Goal: Information Seeking & Learning: Check status

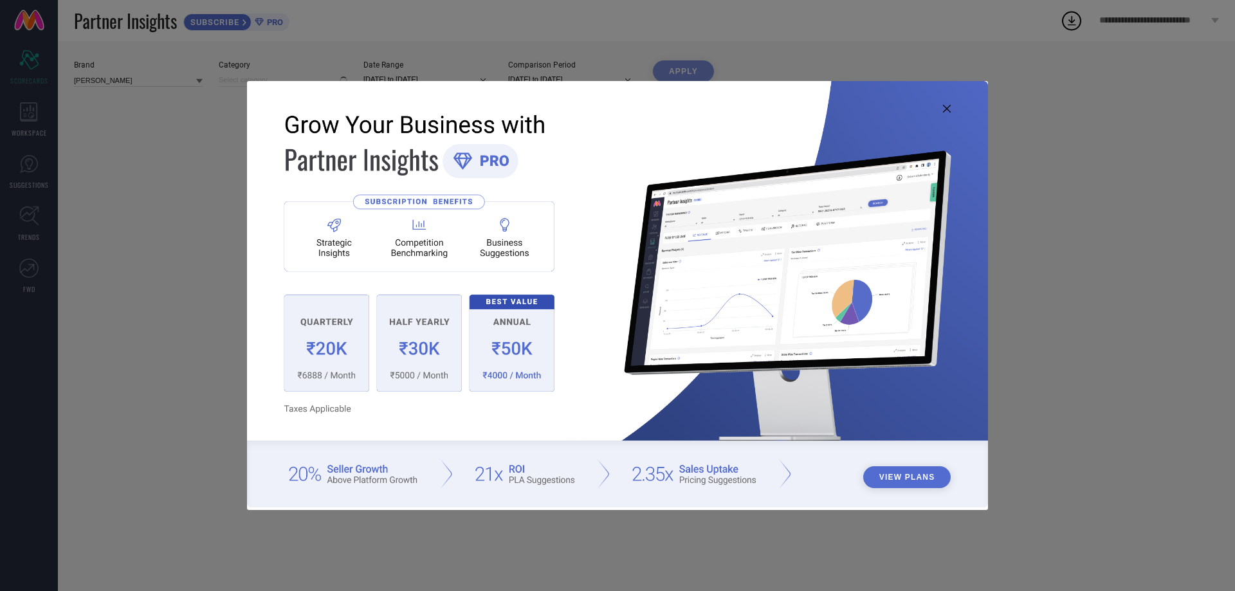
type input "All"
click at [948, 108] on icon at bounding box center [947, 109] width 8 height 8
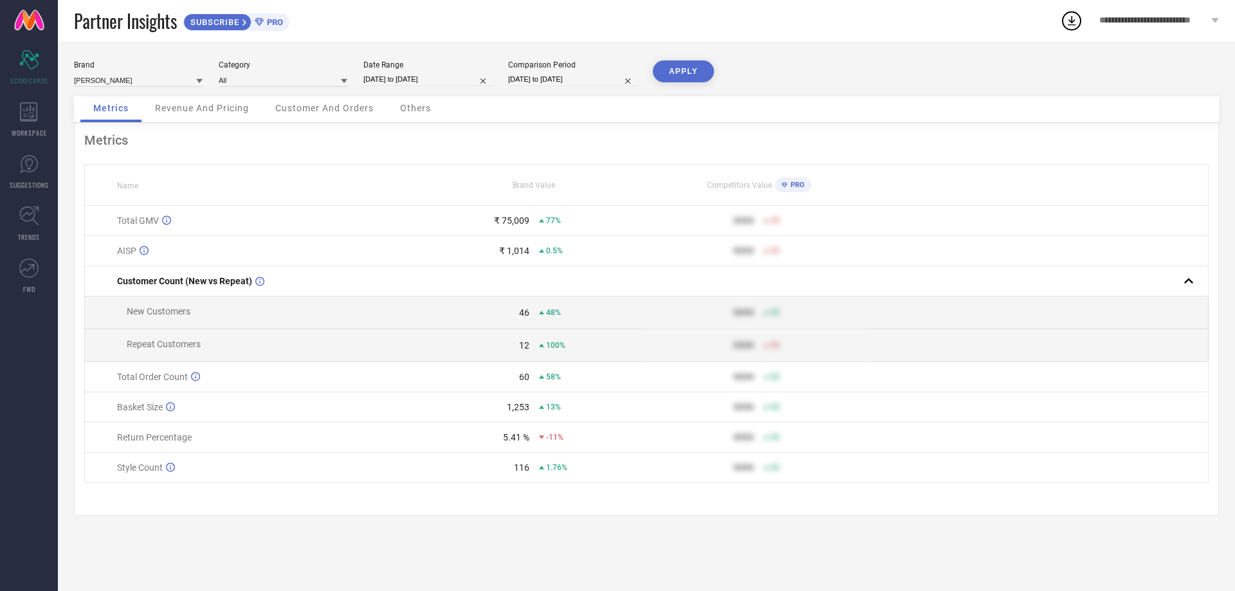
click at [415, 68] on div "Date Range" at bounding box center [427, 64] width 129 height 9
click at [422, 75] on input "[DATE] to [DATE]" at bounding box center [427, 80] width 129 height 14
select select "8"
select select "2025"
select select "9"
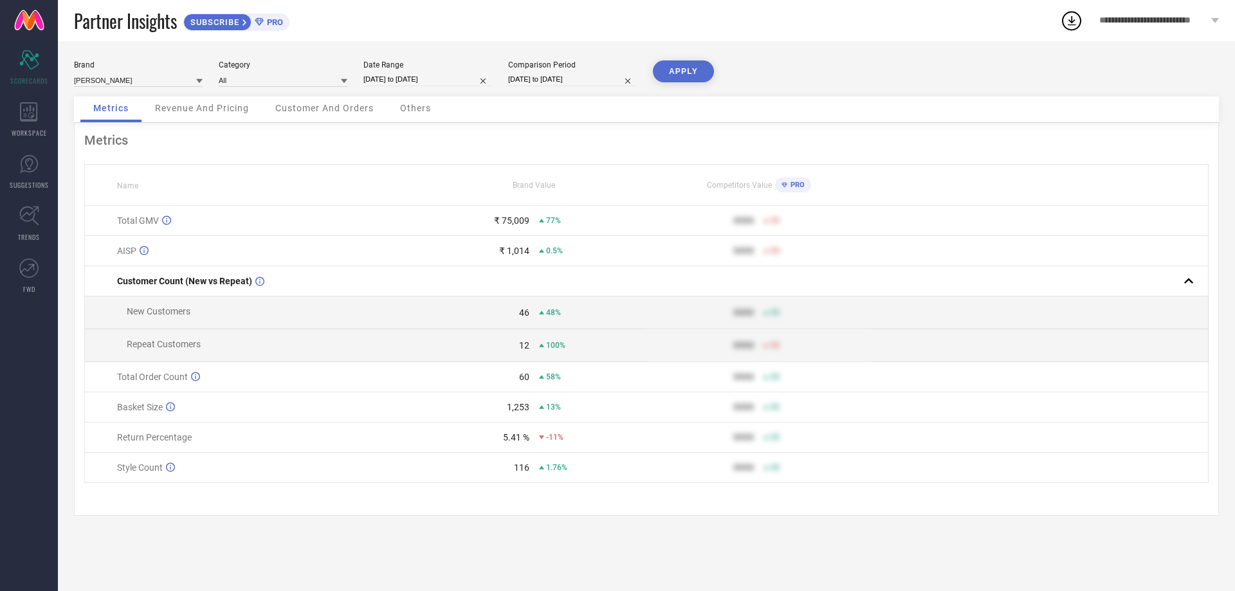
select select "2025"
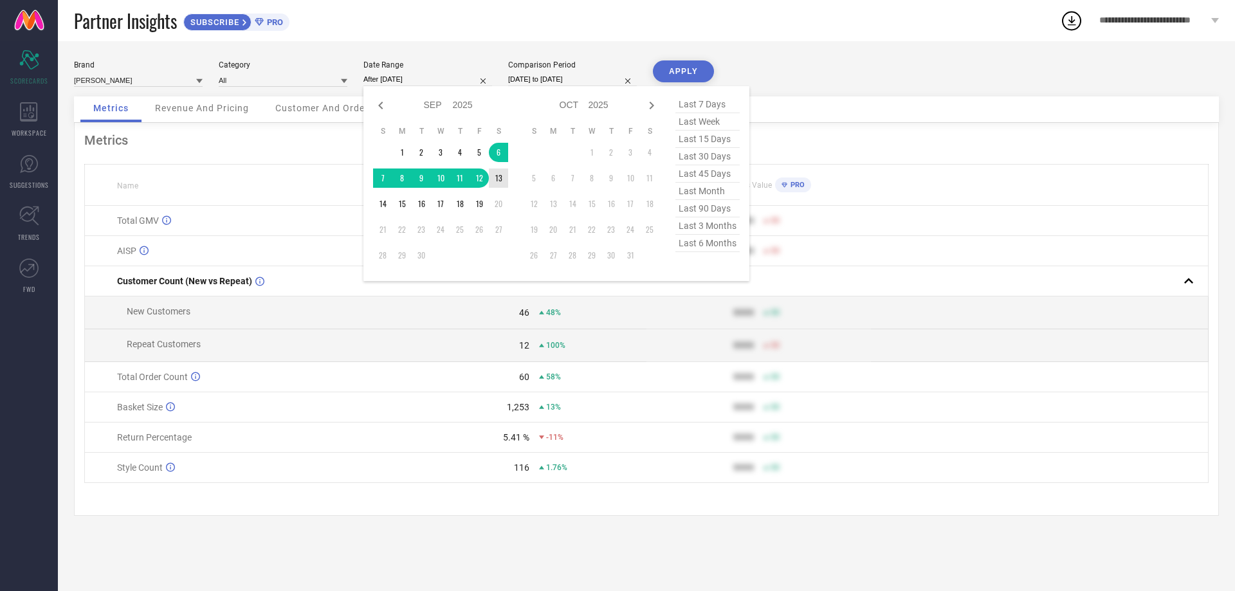
click at [497, 173] on td "13" at bounding box center [498, 177] width 19 height 19
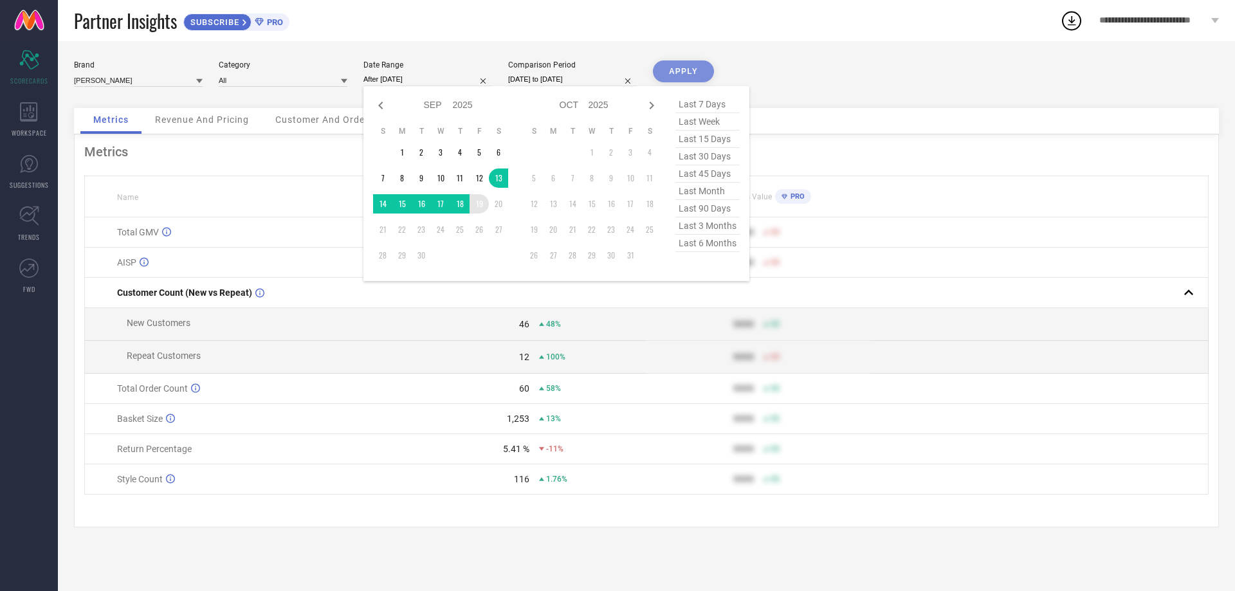
type input "[DATE] to [DATE]"
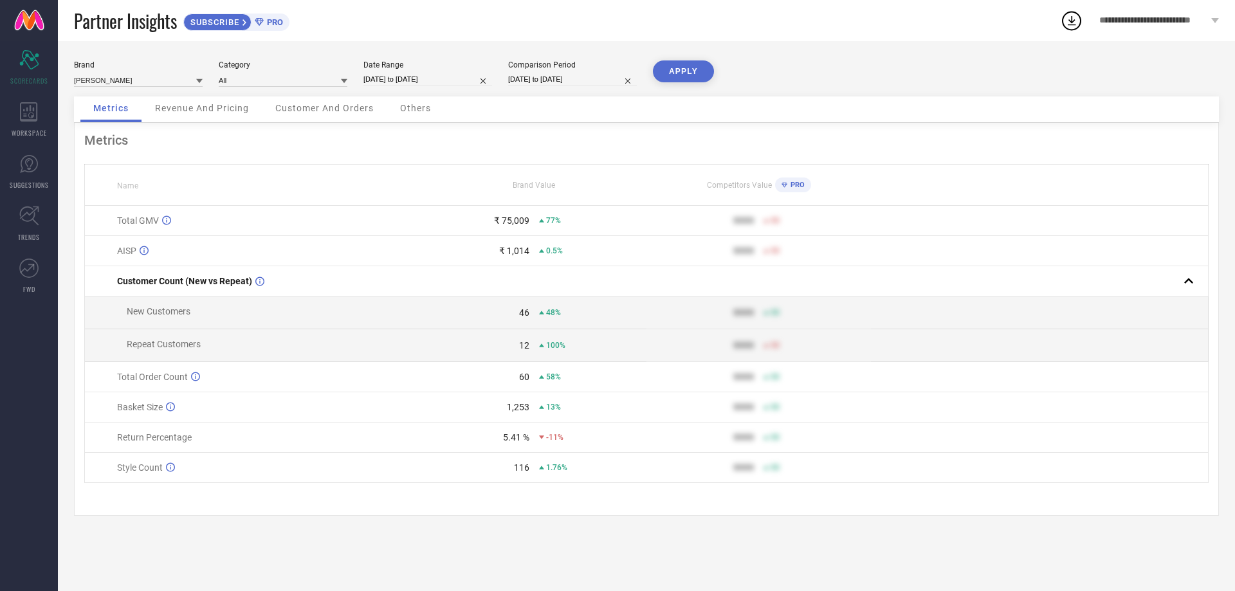
click at [687, 75] on button "APPLY" at bounding box center [683, 71] width 61 height 22
click at [407, 73] on input "[DATE] to [DATE]" at bounding box center [427, 80] width 129 height 14
select select "8"
select select "2025"
select select "9"
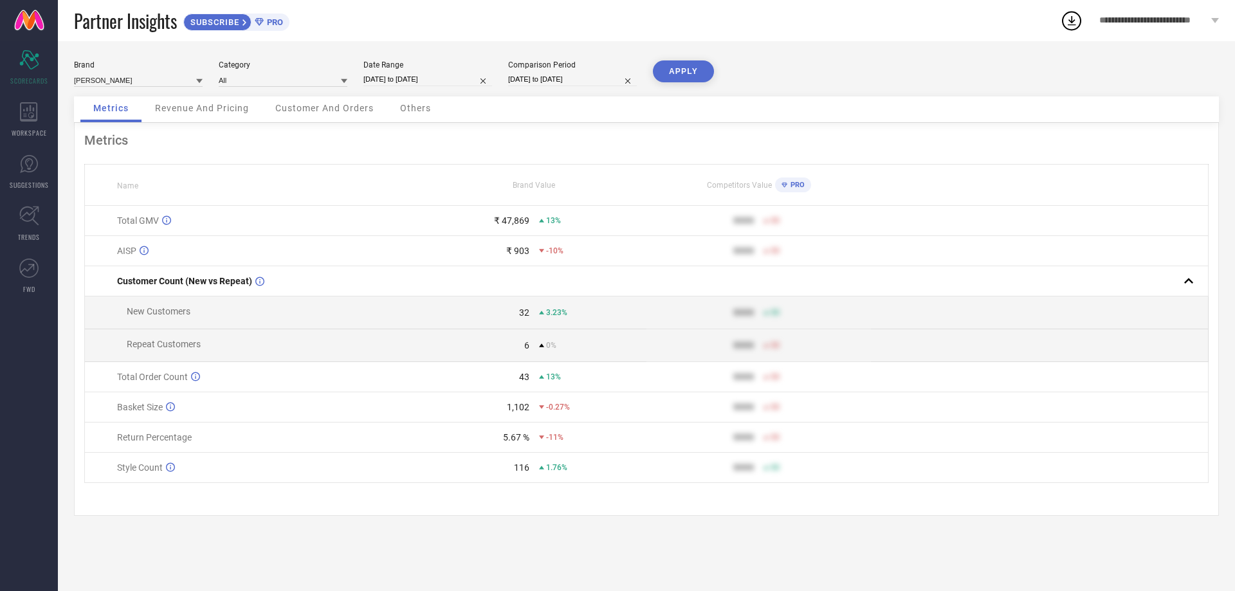
select select "2025"
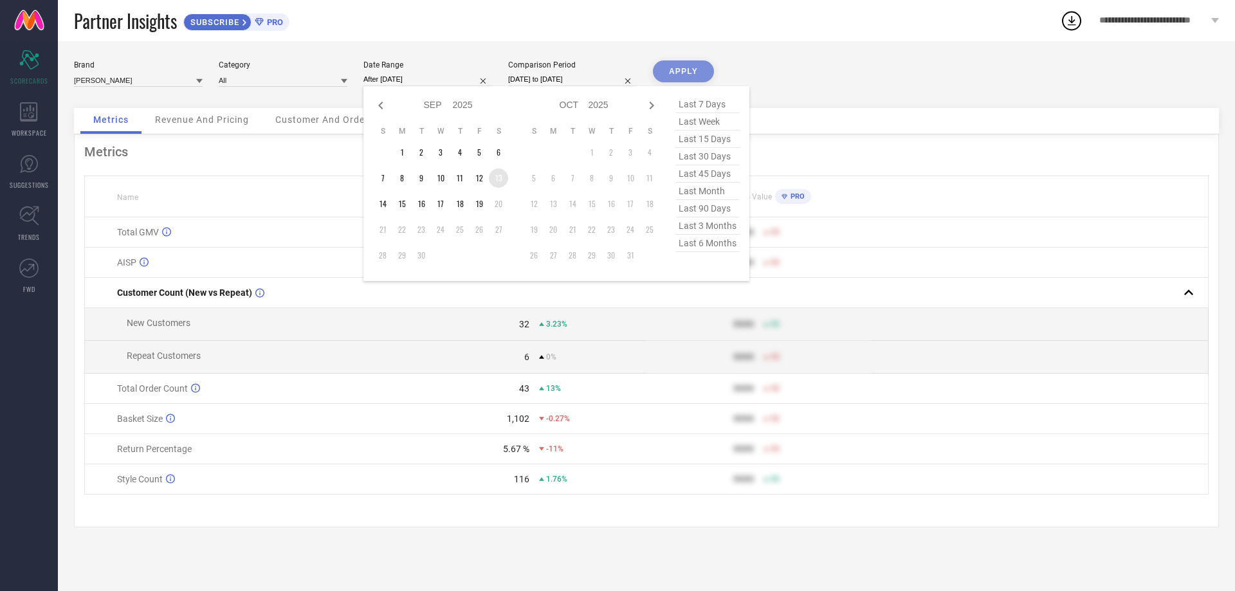
click at [502, 178] on td "13" at bounding box center [498, 177] width 19 height 19
type input "[DATE] to [DATE]"
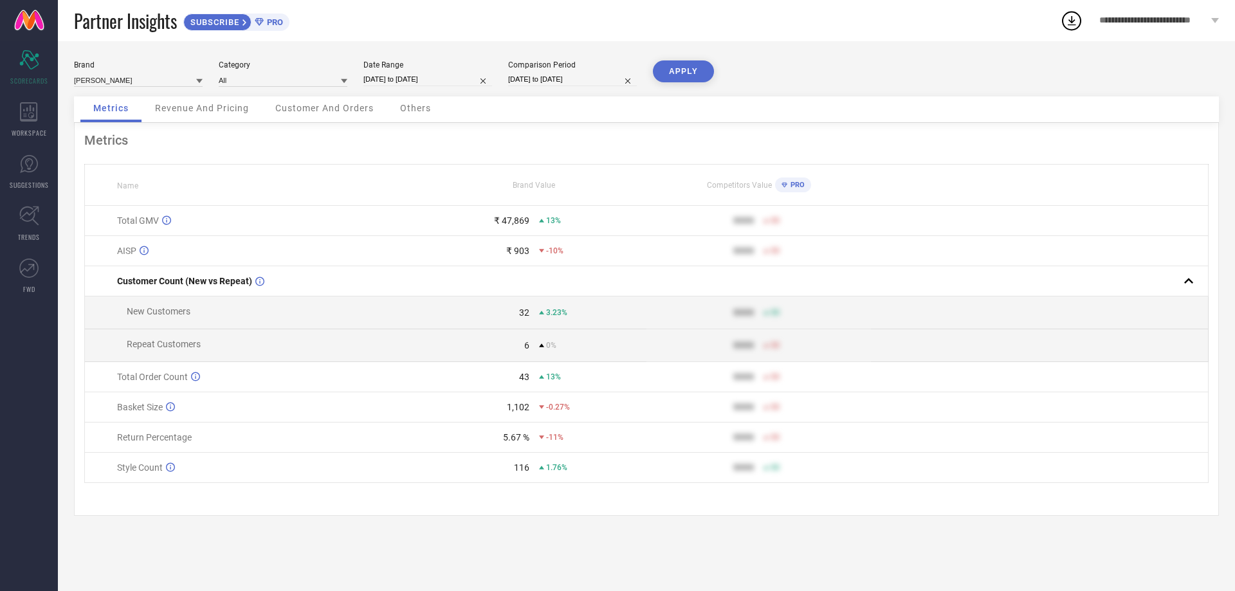
click at [675, 73] on button "APPLY" at bounding box center [683, 71] width 61 height 22
click at [215, 109] on span "Revenue And Pricing" at bounding box center [202, 108] width 94 height 10
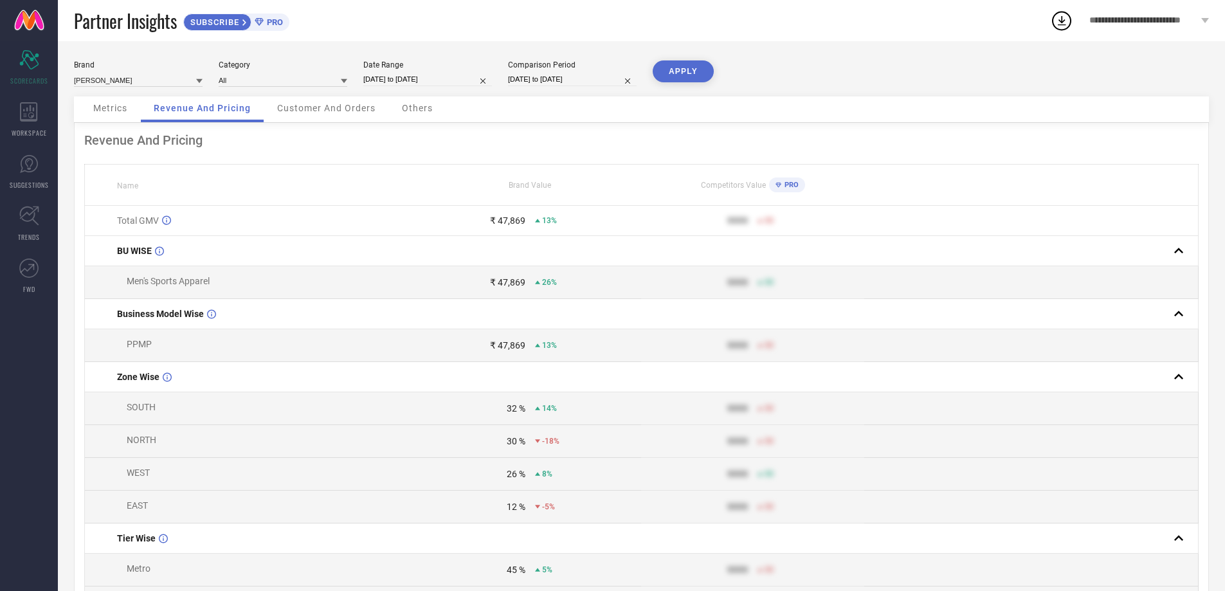
click at [340, 111] on span "Customer And Orders" at bounding box center [326, 108] width 98 height 10
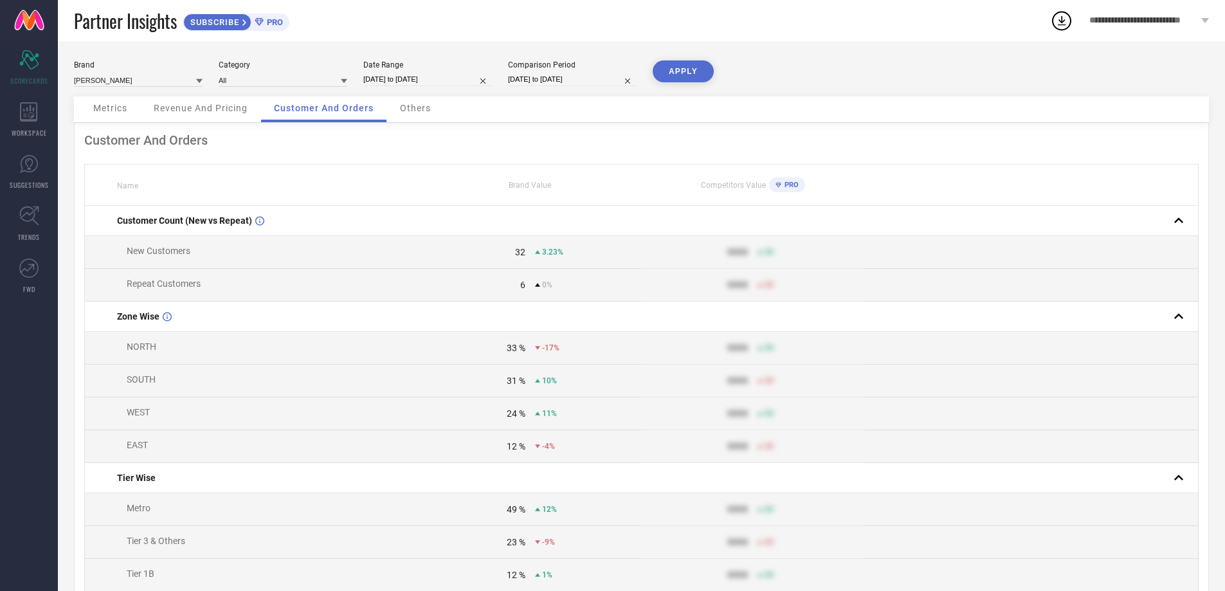
click at [409, 114] on div "Others" at bounding box center [415, 109] width 57 height 26
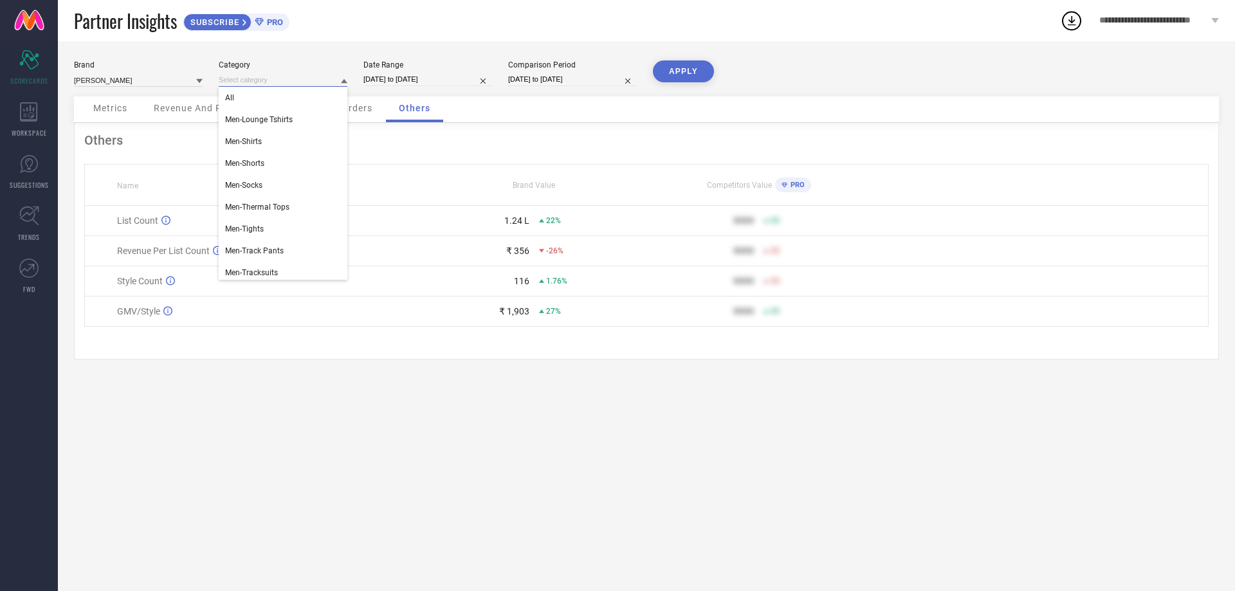
click at [295, 82] on input at bounding box center [283, 80] width 129 height 14
click at [280, 102] on div "All" at bounding box center [283, 98] width 129 height 22
click at [669, 75] on button "APPLY" at bounding box center [683, 71] width 61 height 22
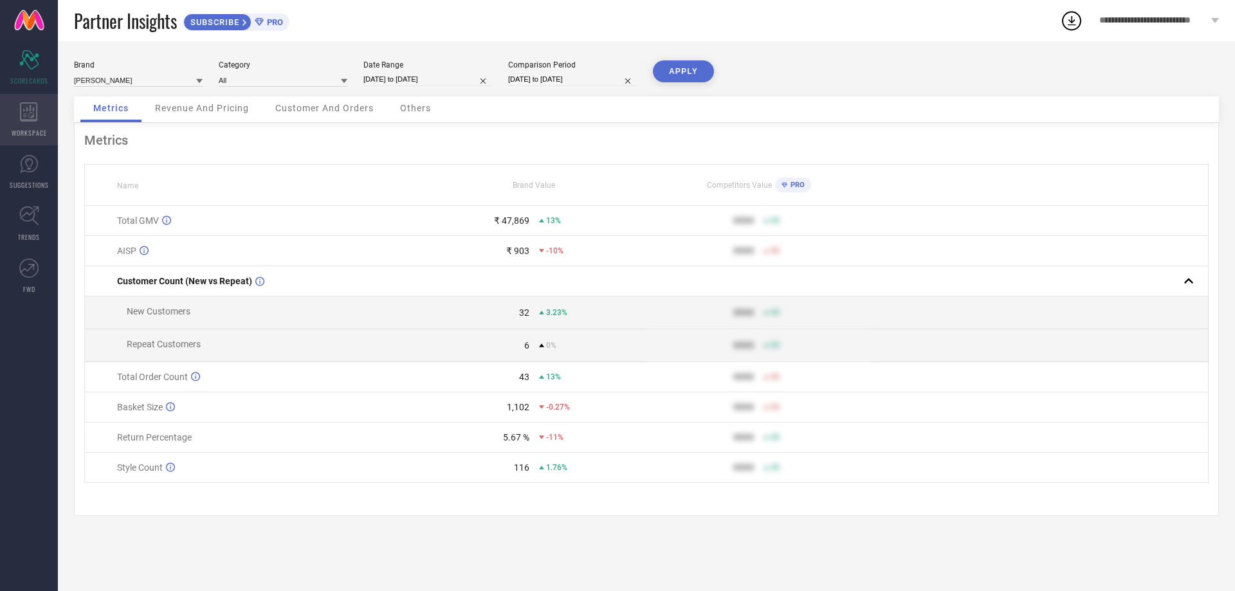
click at [32, 128] on span "WORKSPACE" at bounding box center [29, 133] width 35 height 10
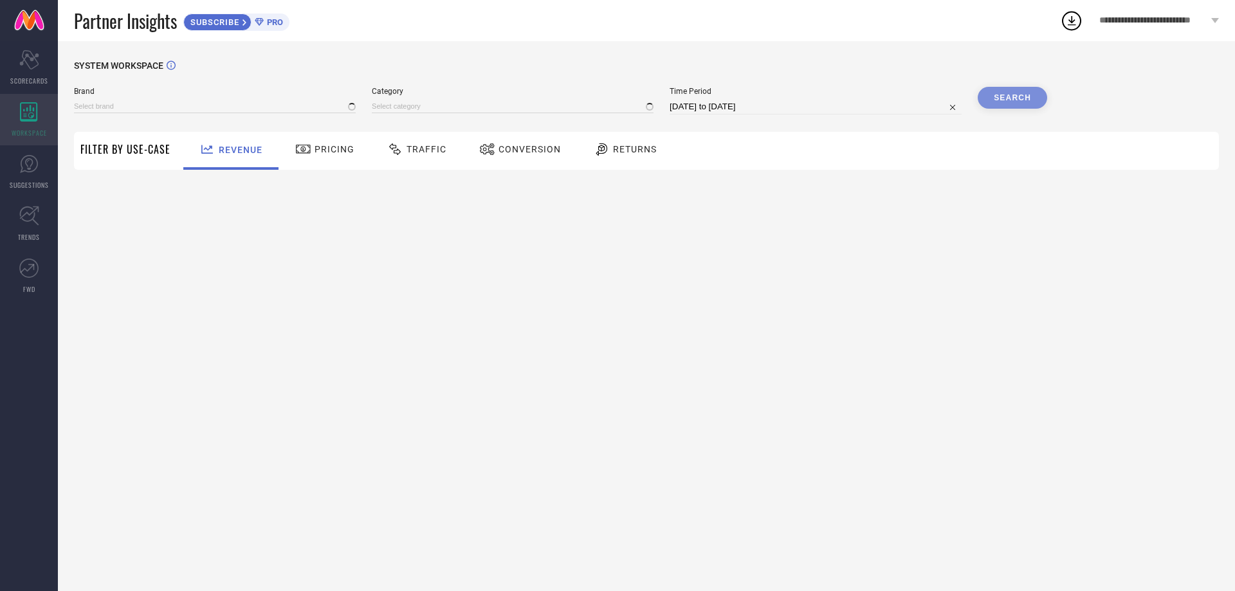
type input "[PERSON_NAME]"
type input "All"
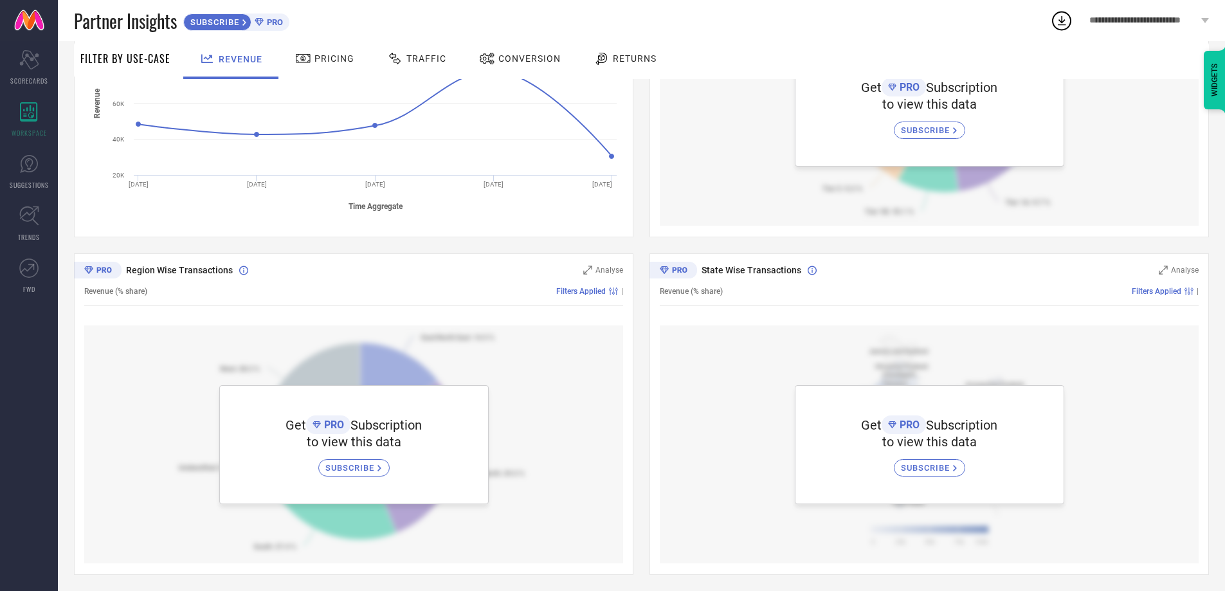
scroll to position [277, 0]
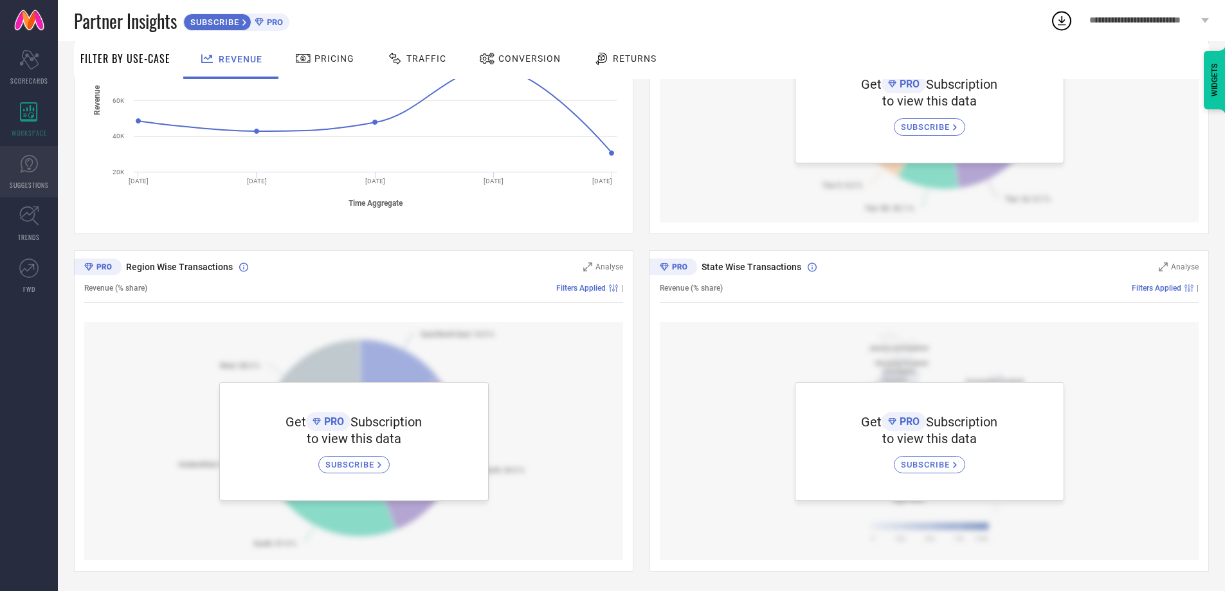
click at [17, 178] on link "SUGGESTIONS" at bounding box center [29, 171] width 58 height 51
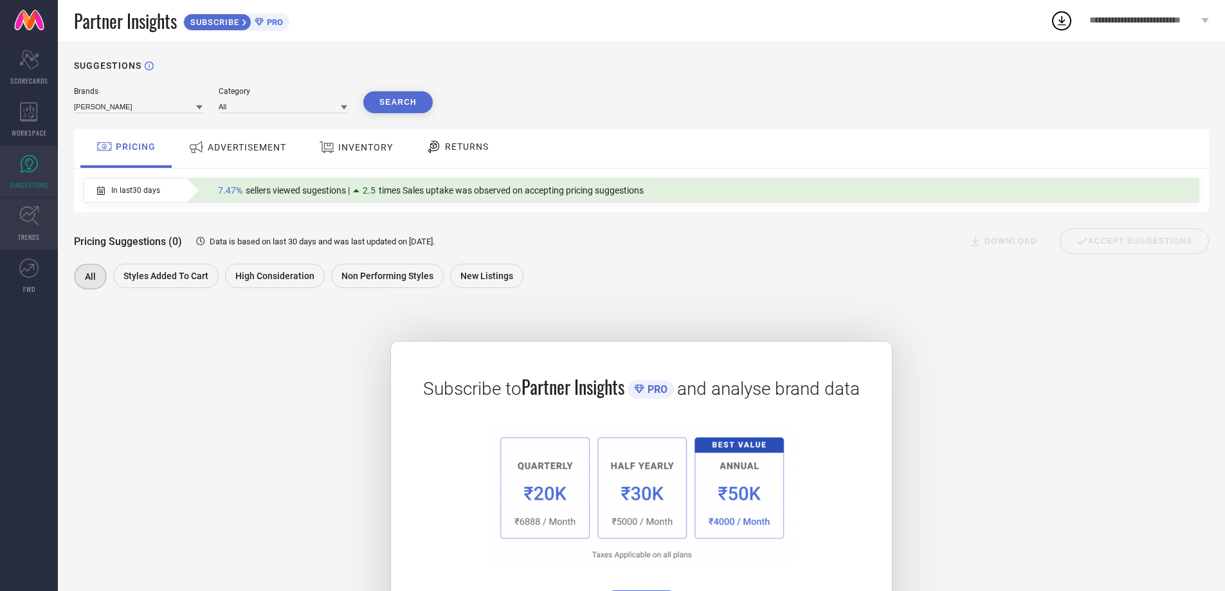
click at [35, 241] on span "TRENDS" at bounding box center [29, 237] width 22 height 10
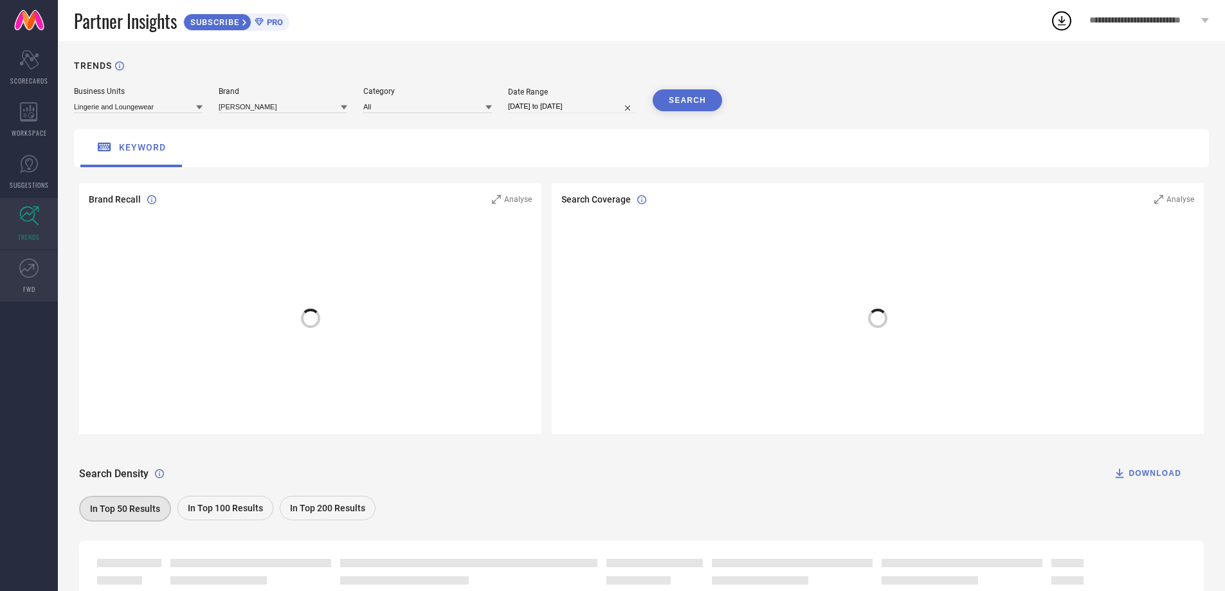
click at [34, 276] on icon at bounding box center [28, 267] width 19 height 19
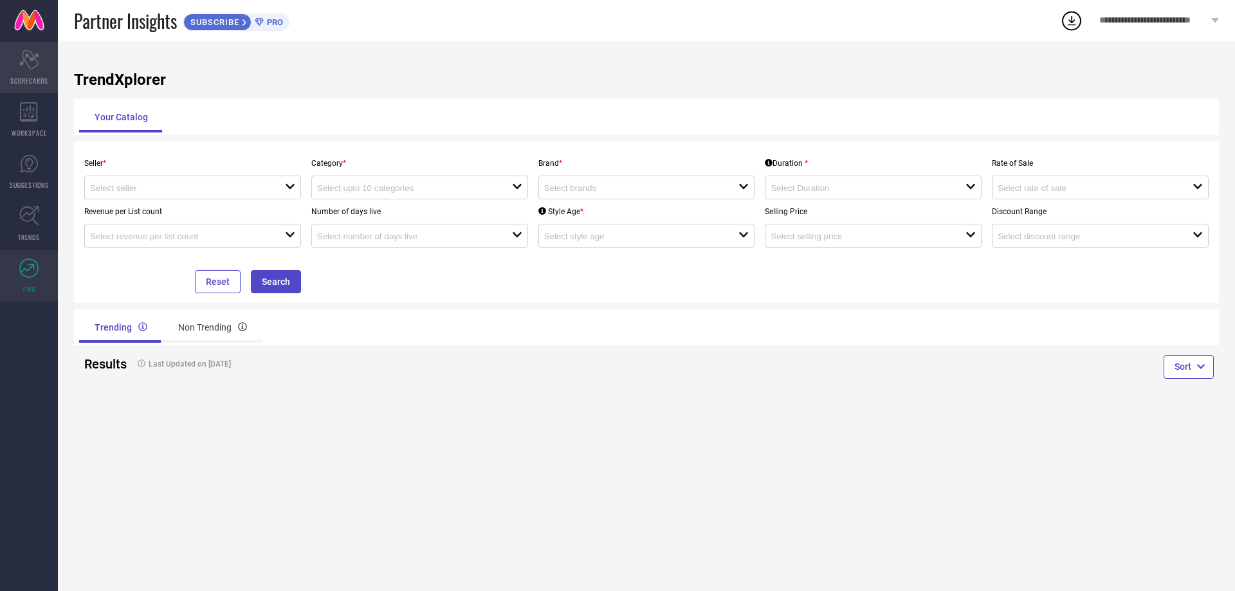
click at [39, 74] on div "Scorecard SCORECARDS" at bounding box center [29, 67] width 58 height 51
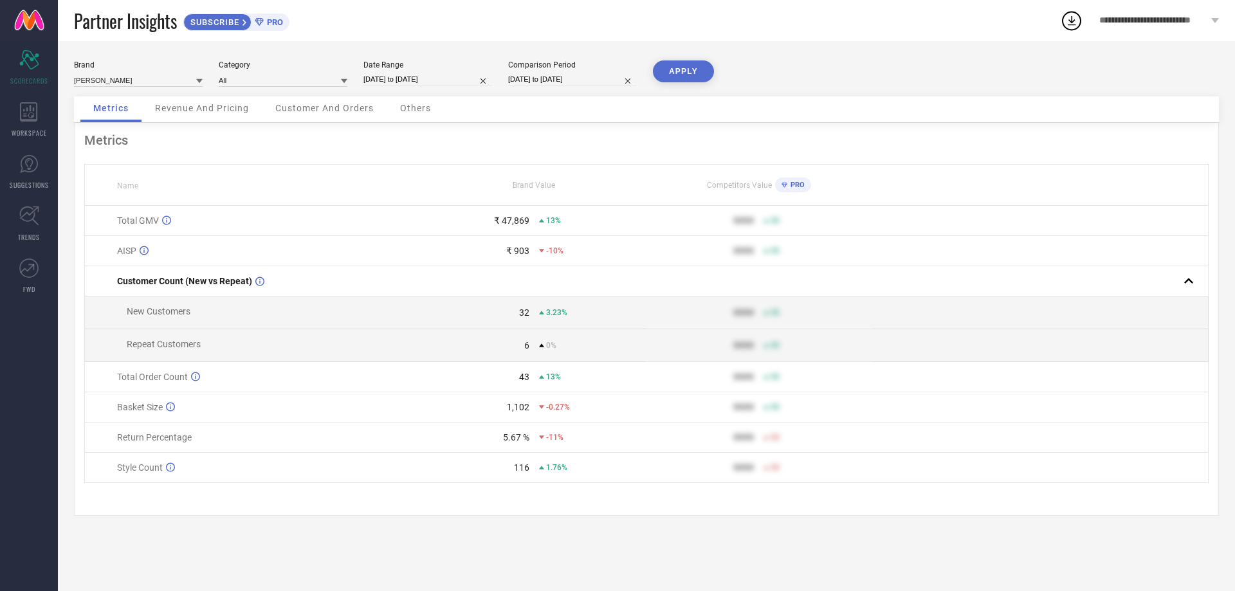
click at [442, 80] on input "[DATE] to [DATE]" at bounding box center [427, 80] width 129 height 14
select select "8"
select select "2025"
select select "9"
select select "2025"
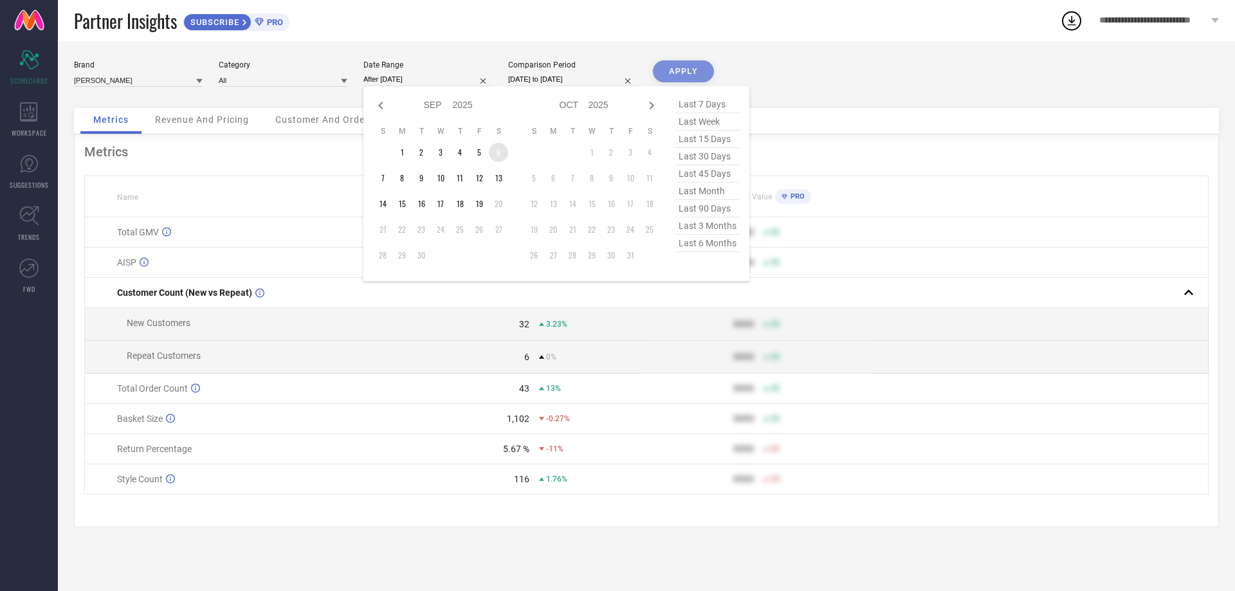
click at [498, 152] on td "6" at bounding box center [498, 152] width 19 height 19
type input "[DATE] to [DATE]"
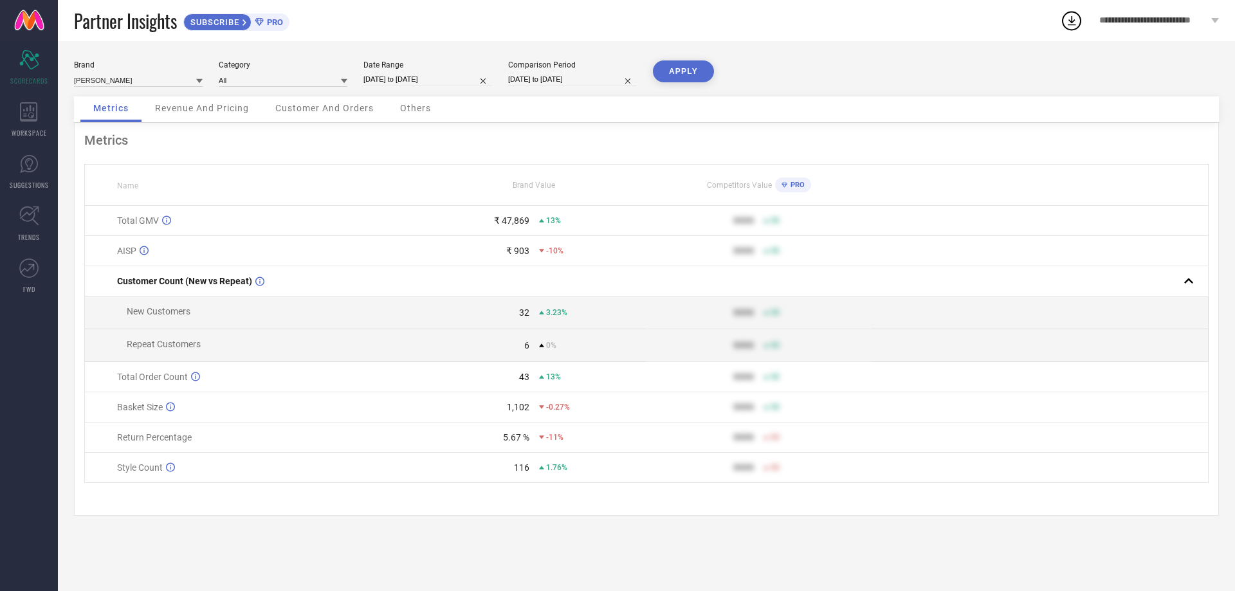
click at [683, 74] on button "APPLY" at bounding box center [683, 71] width 61 height 22
select select "8"
select select "2025"
select select "9"
select select "2025"
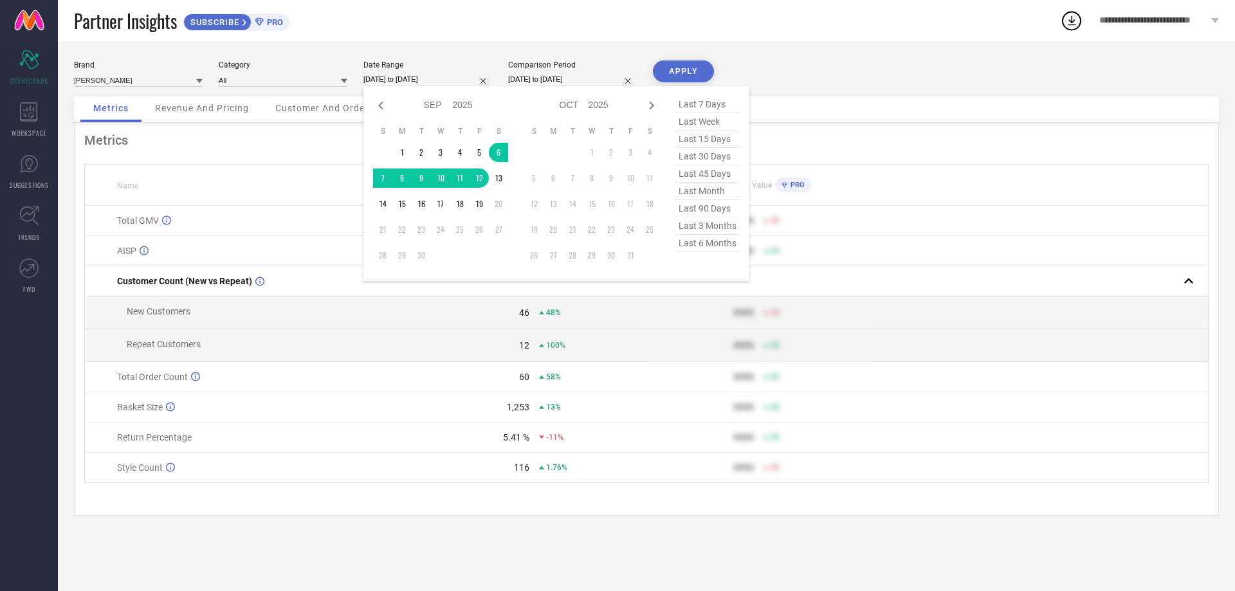
click at [447, 77] on input "[DATE] to [DATE]" at bounding box center [427, 80] width 129 height 14
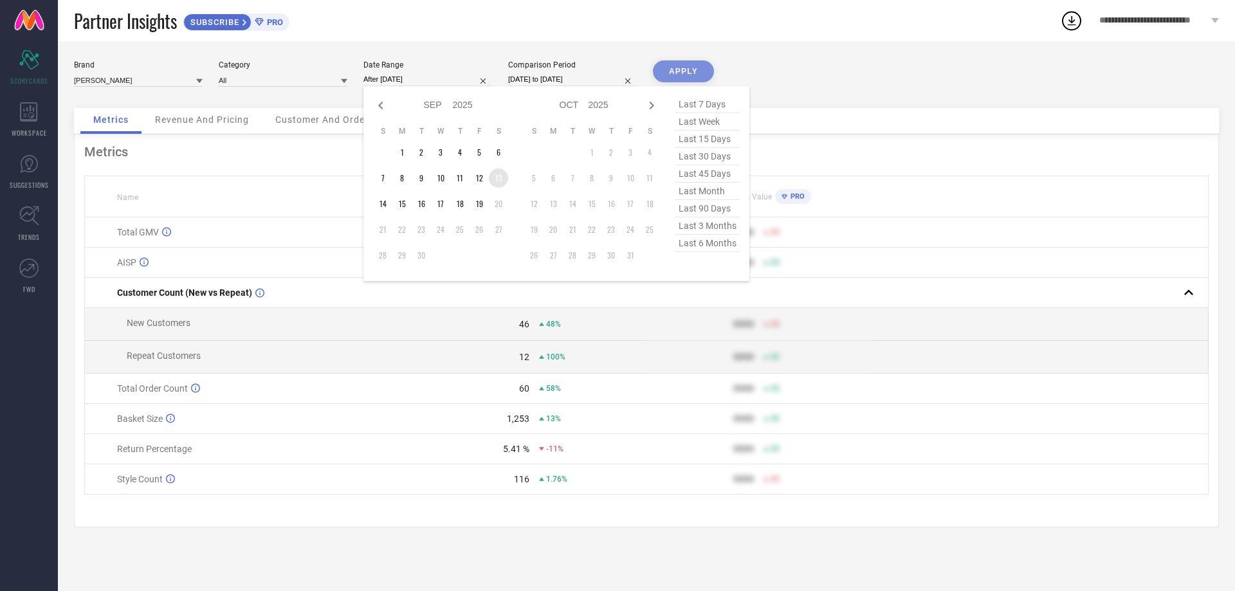
click at [498, 176] on td "13" at bounding box center [498, 177] width 19 height 19
type input "[DATE] to [DATE]"
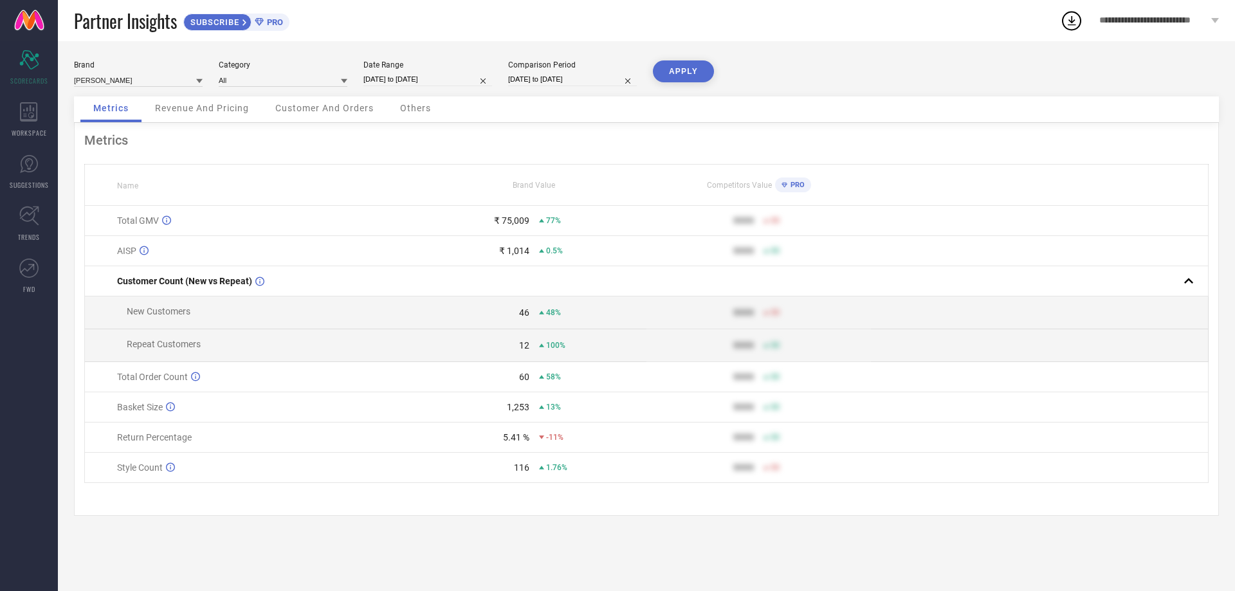
click at [674, 72] on button "APPLY" at bounding box center [683, 71] width 61 height 22
click at [426, 70] on div "Date Range [DATE] to [DATE]" at bounding box center [427, 73] width 129 height 26
select select "8"
select select "2025"
select select "9"
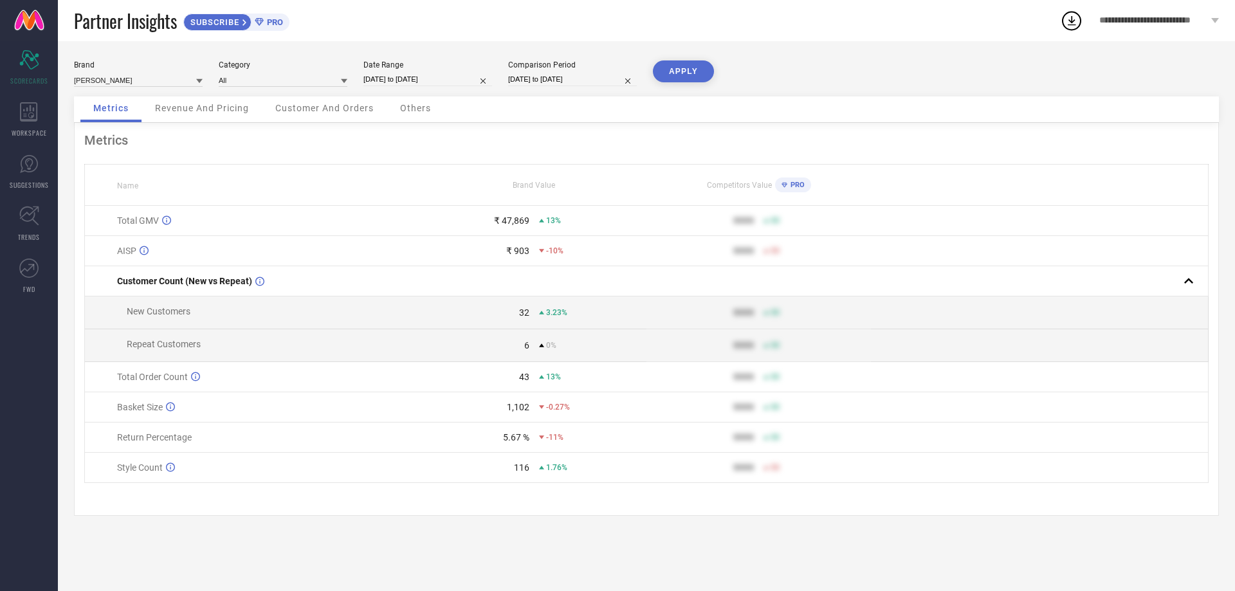
select select "2025"
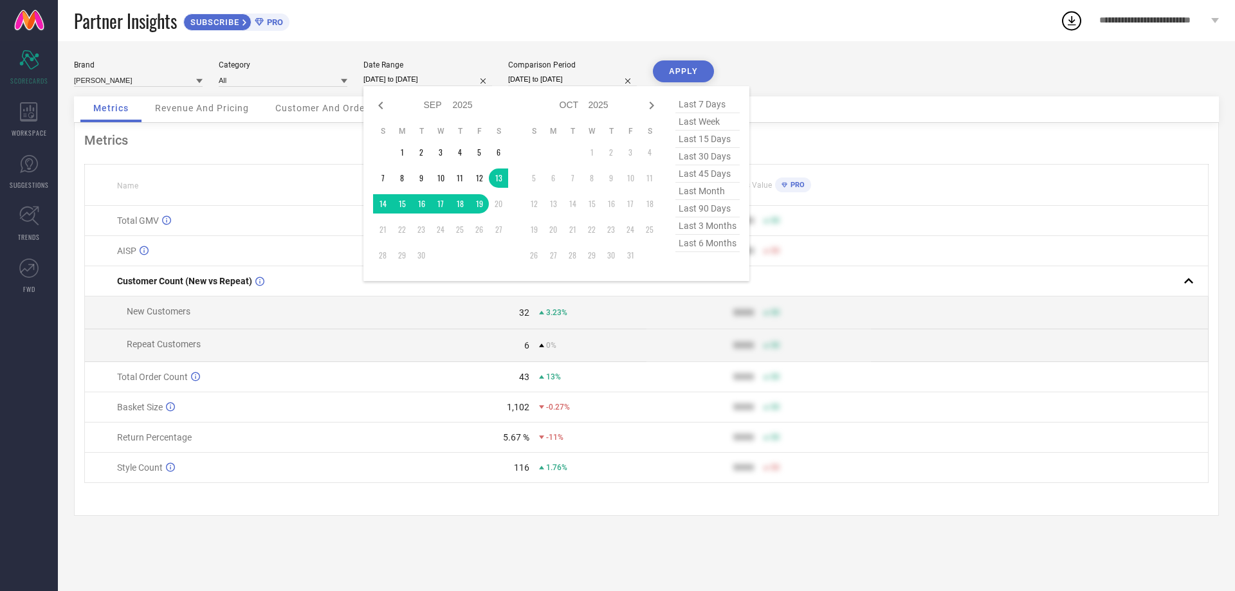
click at [430, 80] on input "[DATE] to [DATE]" at bounding box center [427, 80] width 129 height 14
click at [700, 102] on span "last 7 days" at bounding box center [707, 104] width 64 height 17
type input "[DATE] to [DATE]"
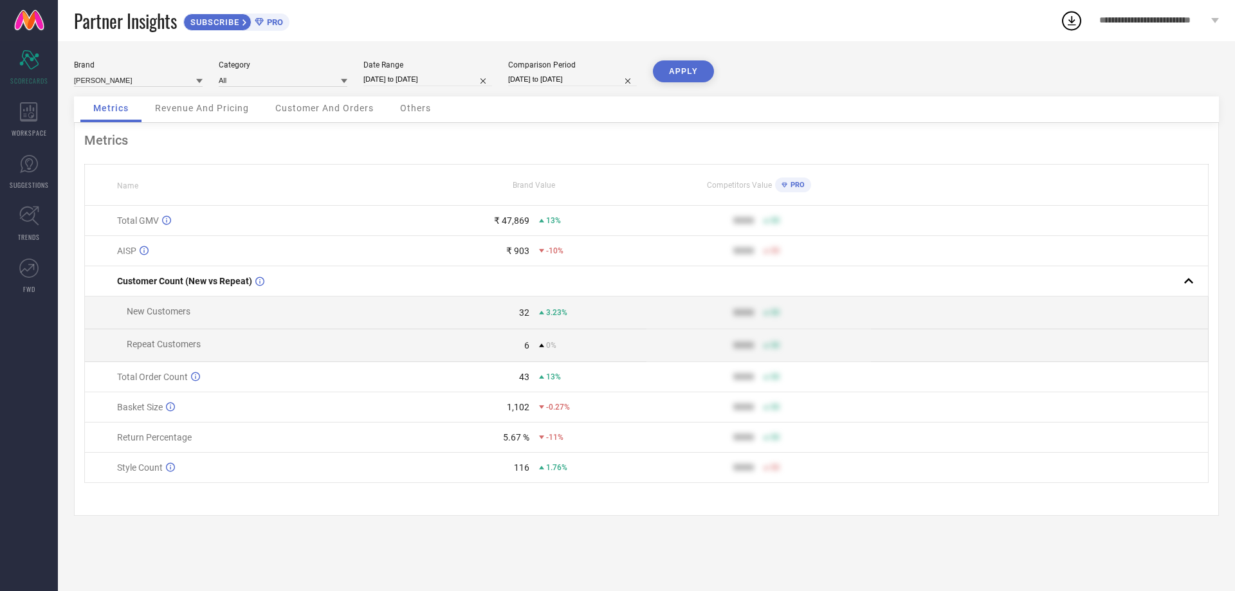
click at [692, 73] on button "APPLY" at bounding box center [683, 71] width 61 height 22
click at [524, 76] on input "[DATE] to [DATE]" at bounding box center [572, 80] width 129 height 14
select select "7"
select select "2025"
select select "8"
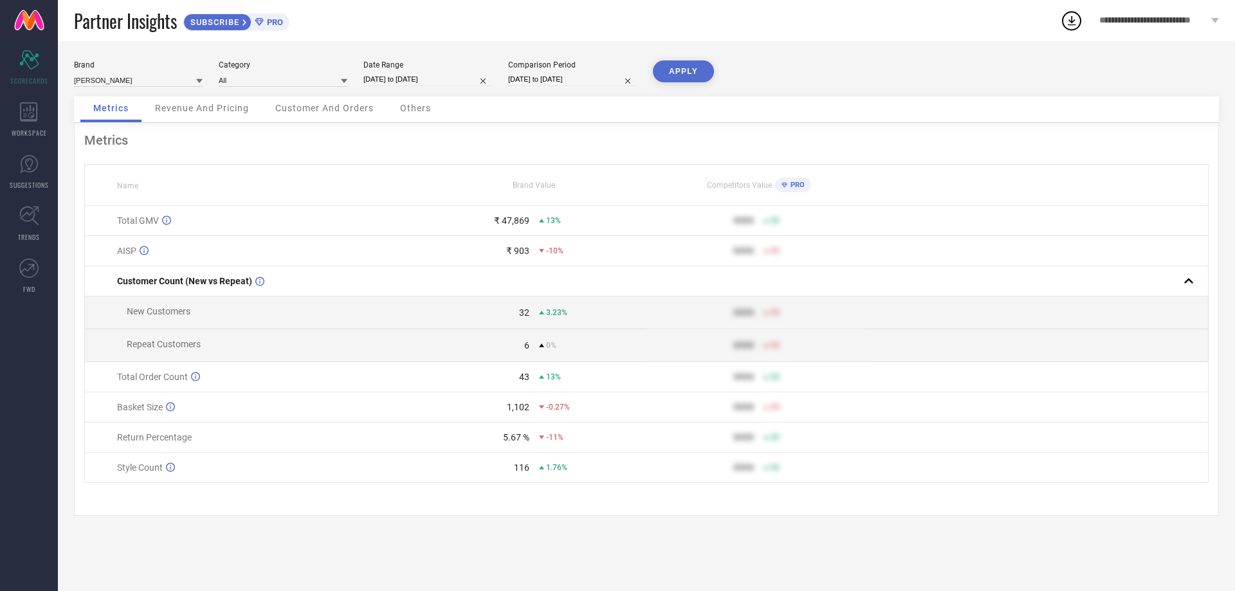
select select "2025"
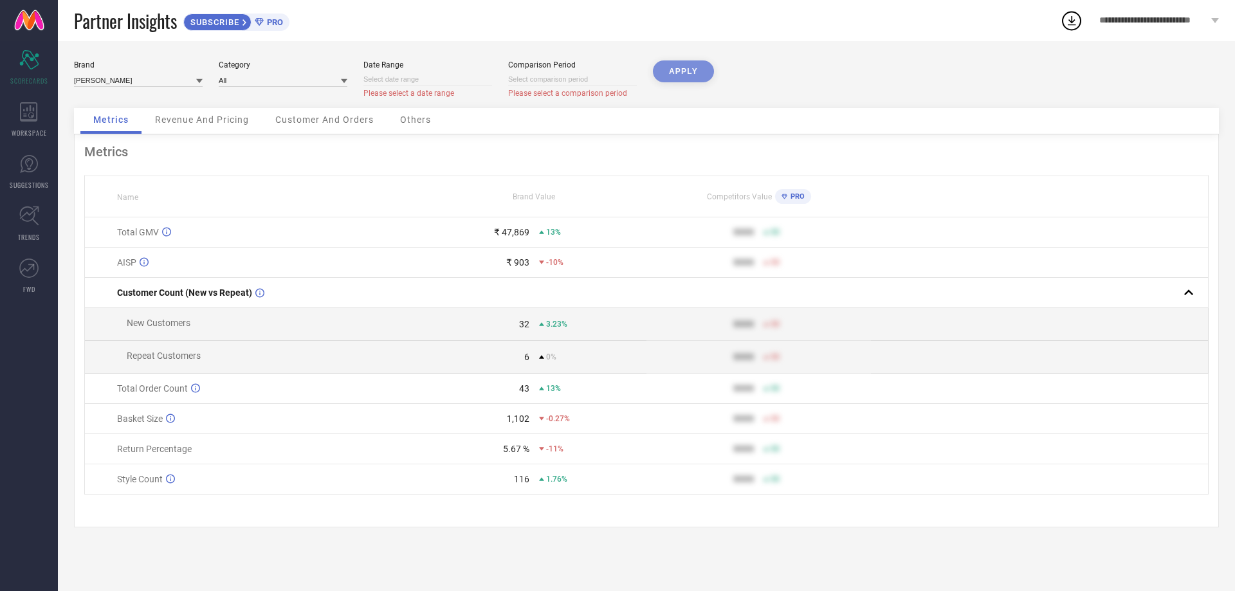
click at [464, 83] on input at bounding box center [427, 80] width 129 height 14
select select "8"
select select "2025"
select select "9"
select select "2025"
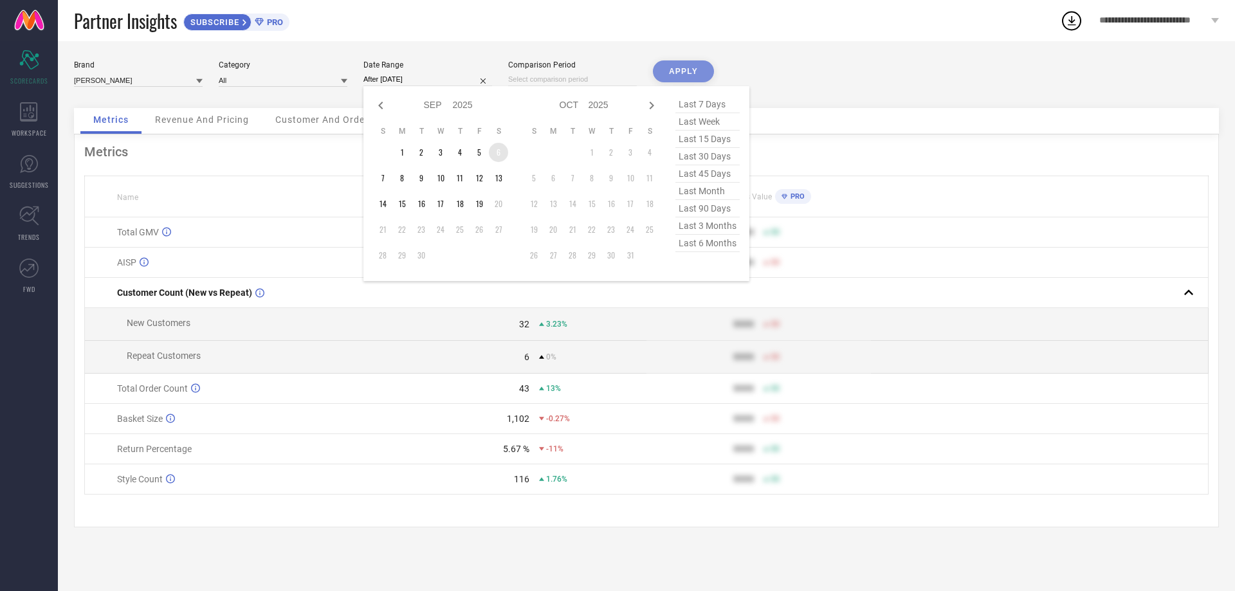
click at [502, 150] on td "6" at bounding box center [498, 152] width 19 height 19
type input "[DATE] to [DATE]"
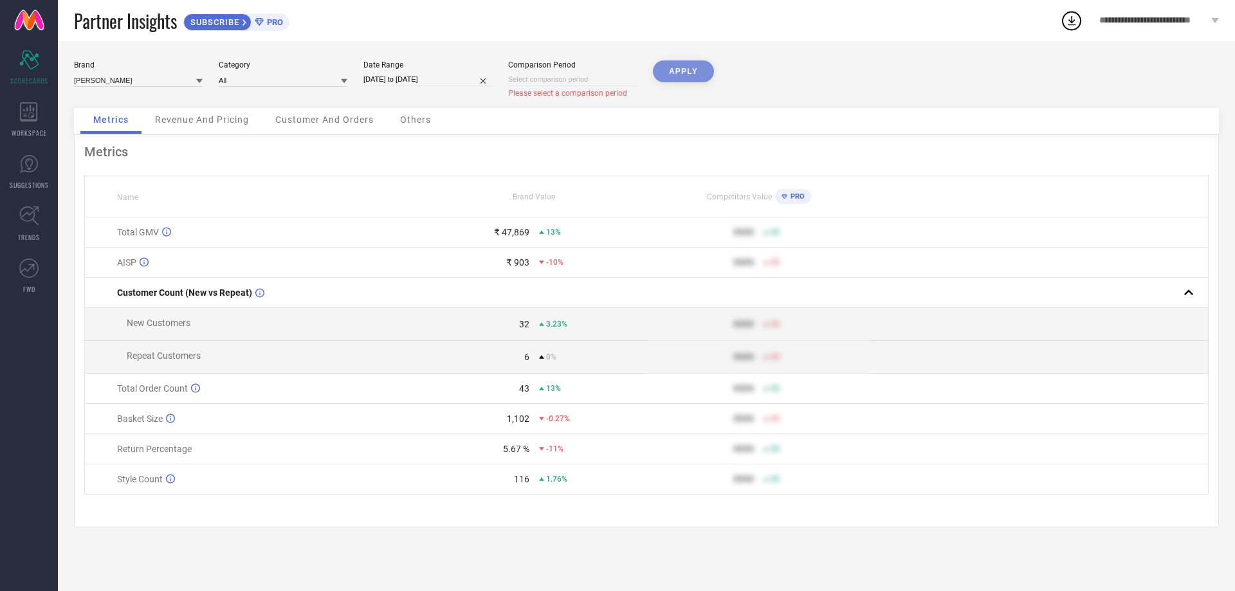
click at [669, 71] on div "APPLY" at bounding box center [683, 84] width 61 height 48
click at [674, 82] on div "APPLY" at bounding box center [683, 84] width 61 height 48
click at [677, 77] on div "APPLY" at bounding box center [683, 84] width 61 height 48
click at [566, 84] on input at bounding box center [572, 80] width 129 height 14
select select "8"
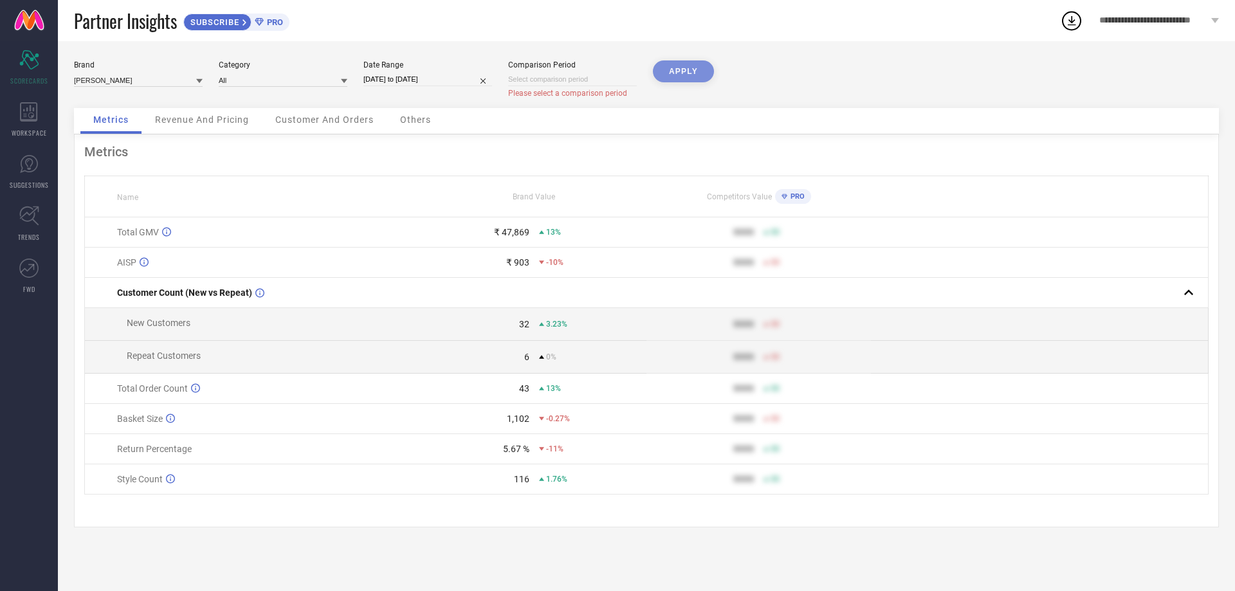
select select "2025"
select select "9"
select select "2025"
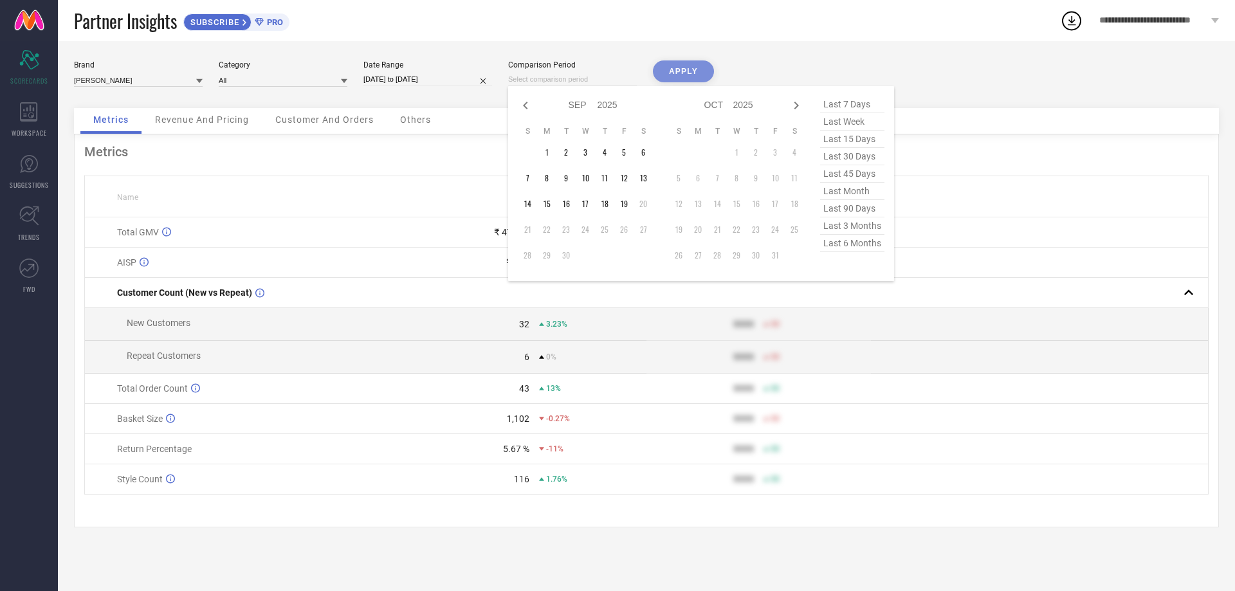
click at [853, 251] on span "last 6 months" at bounding box center [852, 243] width 64 height 17
type input "[DATE] to [DATE]"
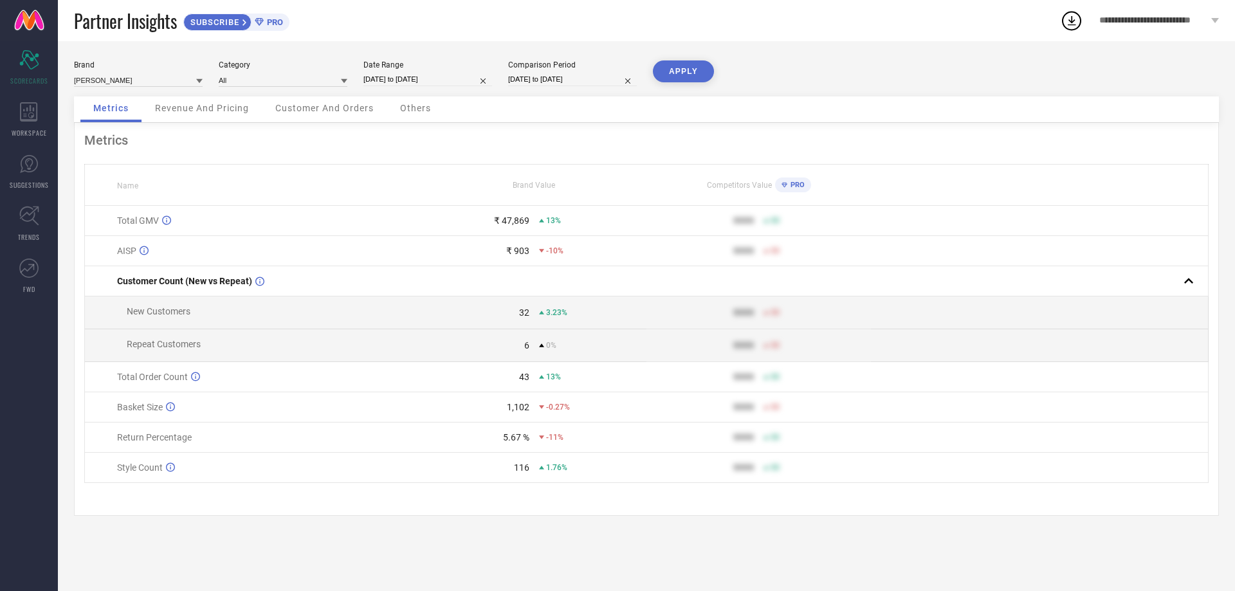
click at [678, 65] on button "APPLY" at bounding box center [683, 71] width 61 height 22
click at [377, 412] on div "Basket Size" at bounding box center [269, 407] width 304 height 10
select select "8"
select select "2025"
select select "9"
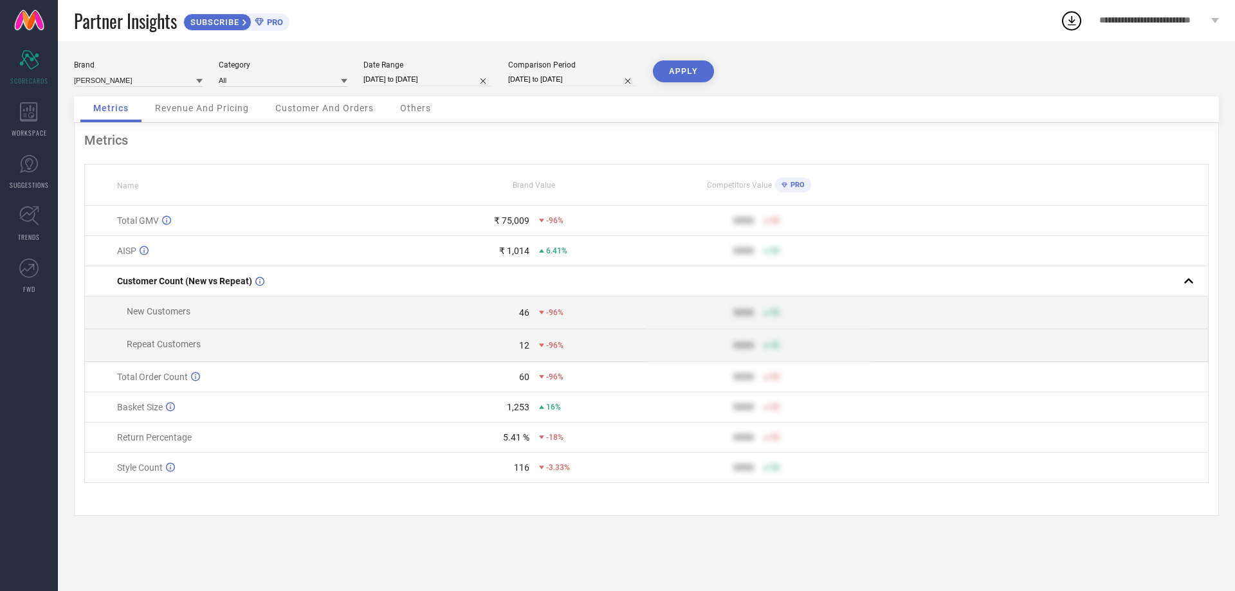
select select "2025"
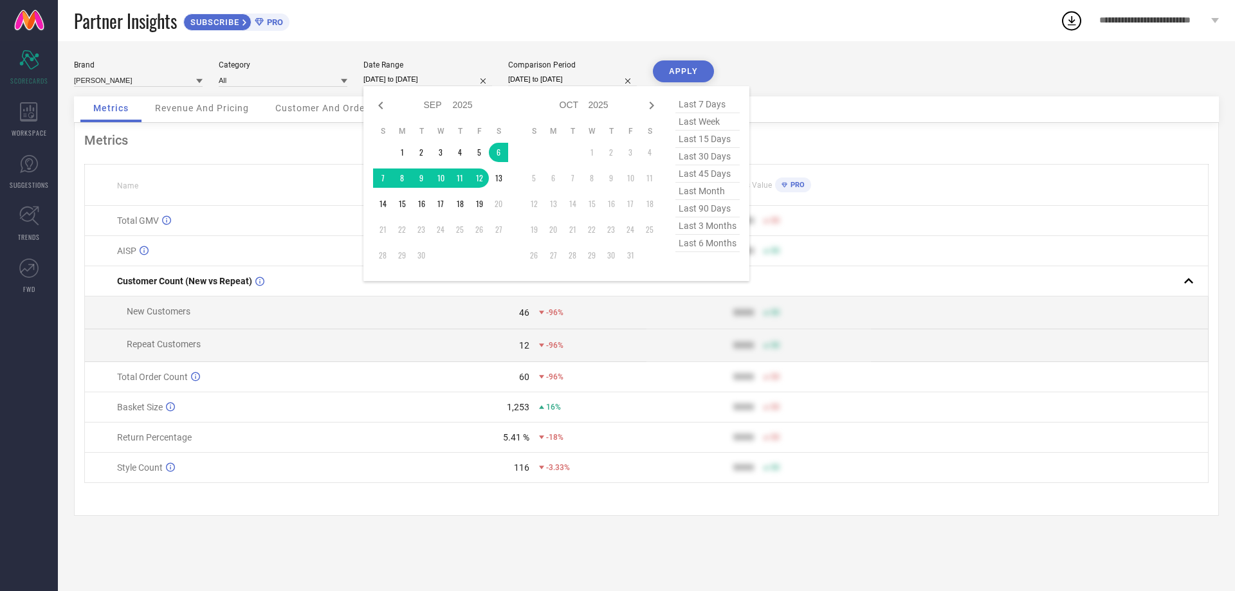
click at [469, 75] on input "[DATE] to [DATE]" at bounding box center [427, 80] width 129 height 14
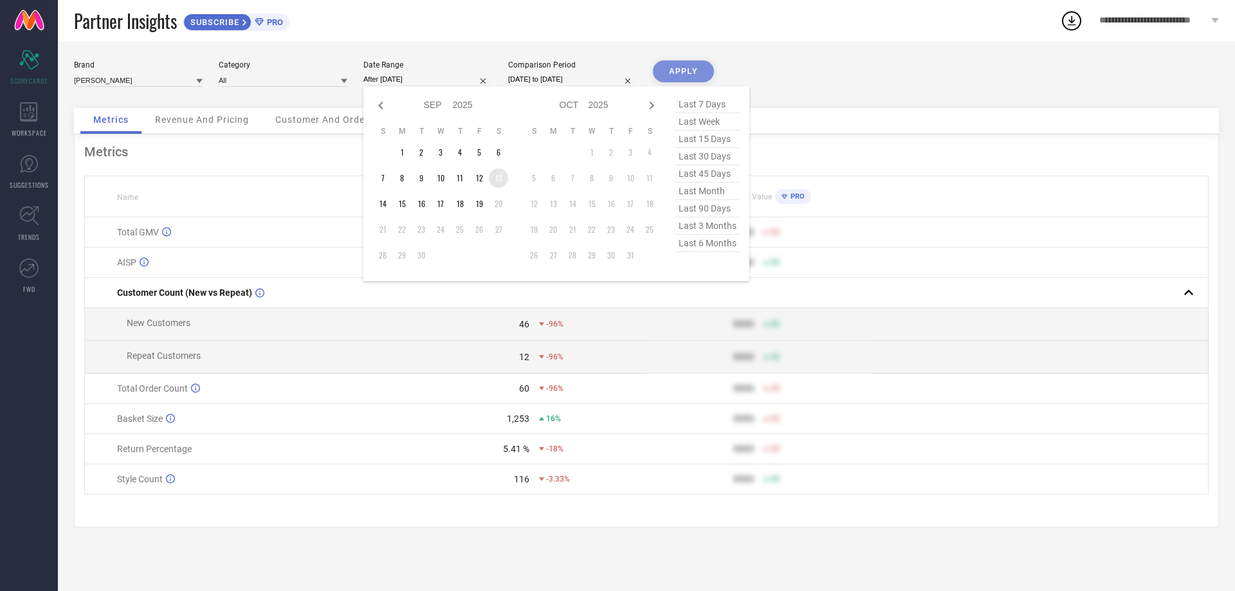
click at [497, 179] on td "13" at bounding box center [498, 177] width 19 height 19
type input "[DATE] to [DATE]"
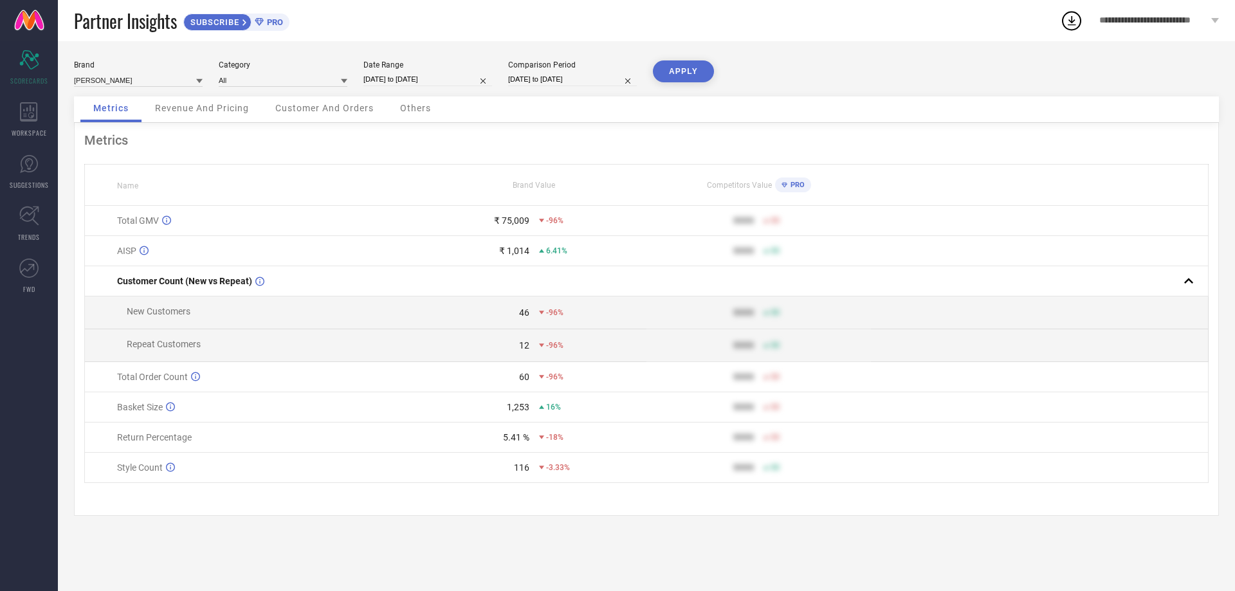
select select "8"
select select "2025"
select select "9"
select select "2025"
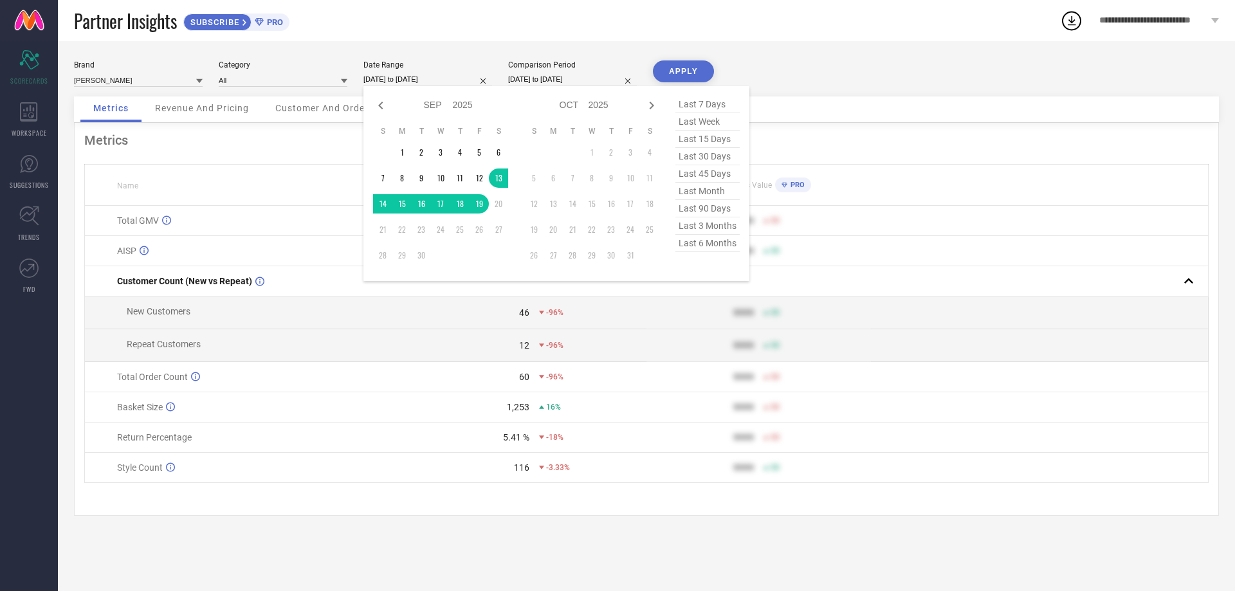
click at [448, 80] on input "[DATE] to [DATE]" at bounding box center [427, 80] width 129 height 14
type input "After [DATE]"
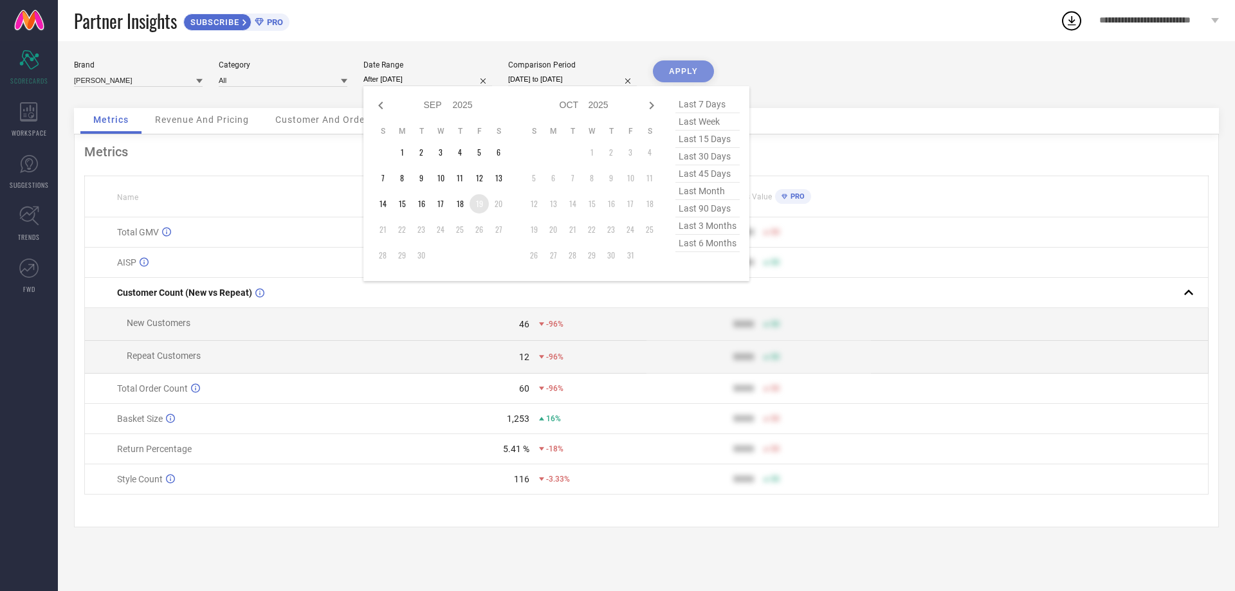
click at [485, 208] on td "19" at bounding box center [478, 203] width 19 height 19
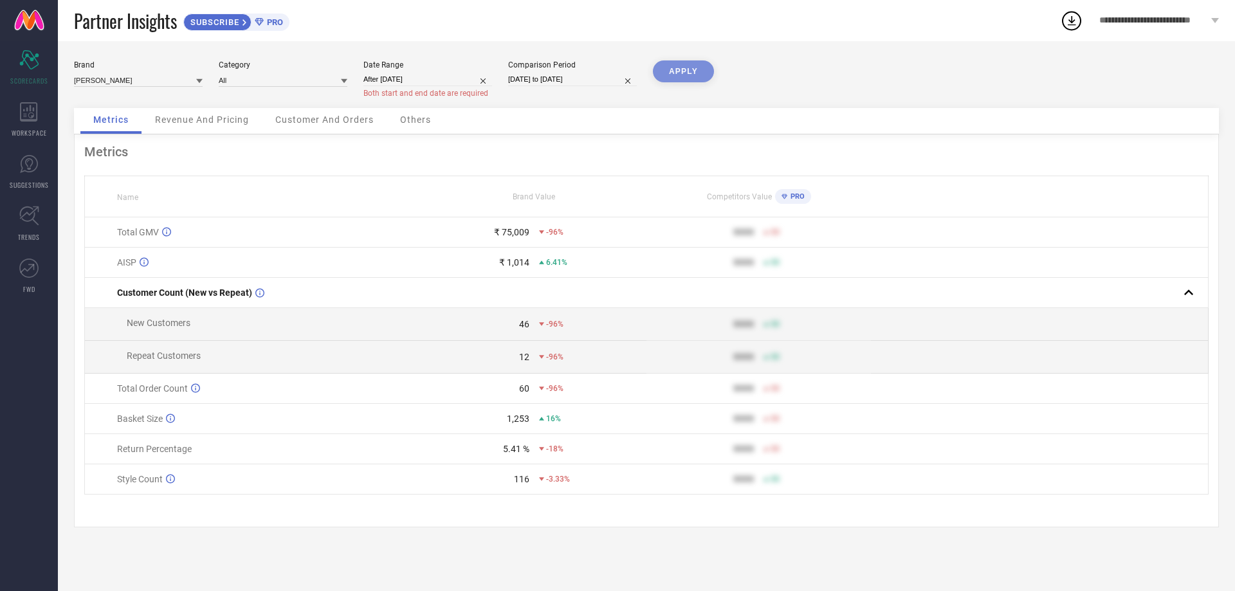
click at [842, 73] on div "Brand [PERSON_NAME] Category All Date Range After [DATE] Both start and end dat…" at bounding box center [646, 84] width 1145 height 48
click at [32, 129] on span "WORKSPACE" at bounding box center [29, 133] width 35 height 10
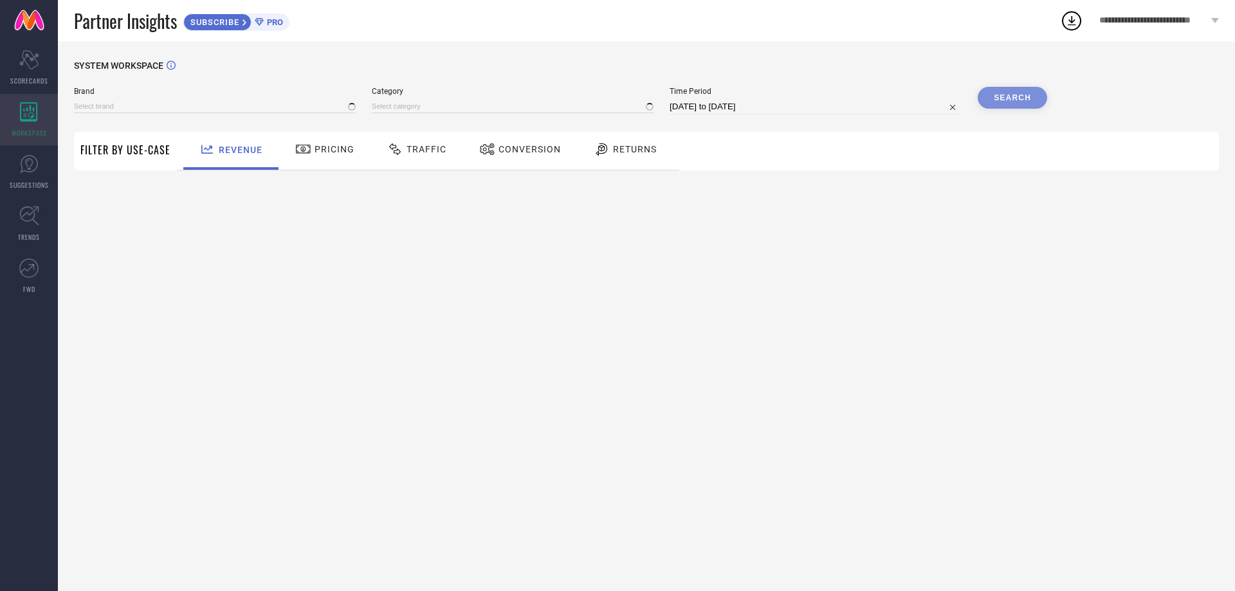
type input "[PERSON_NAME]"
type input "All"
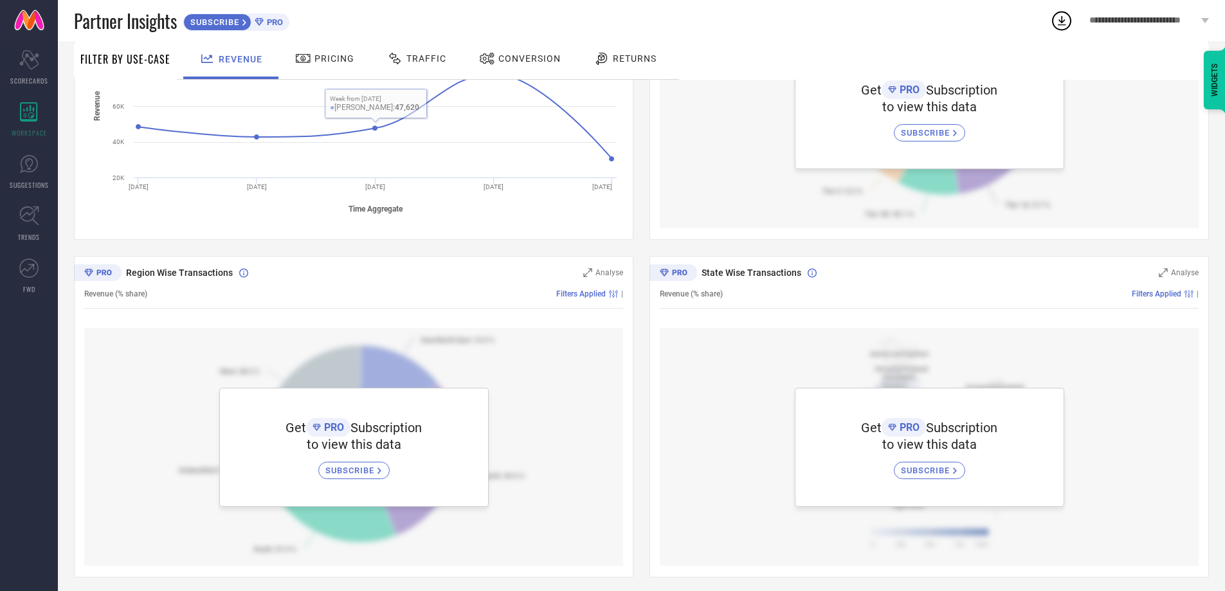
scroll to position [278, 0]
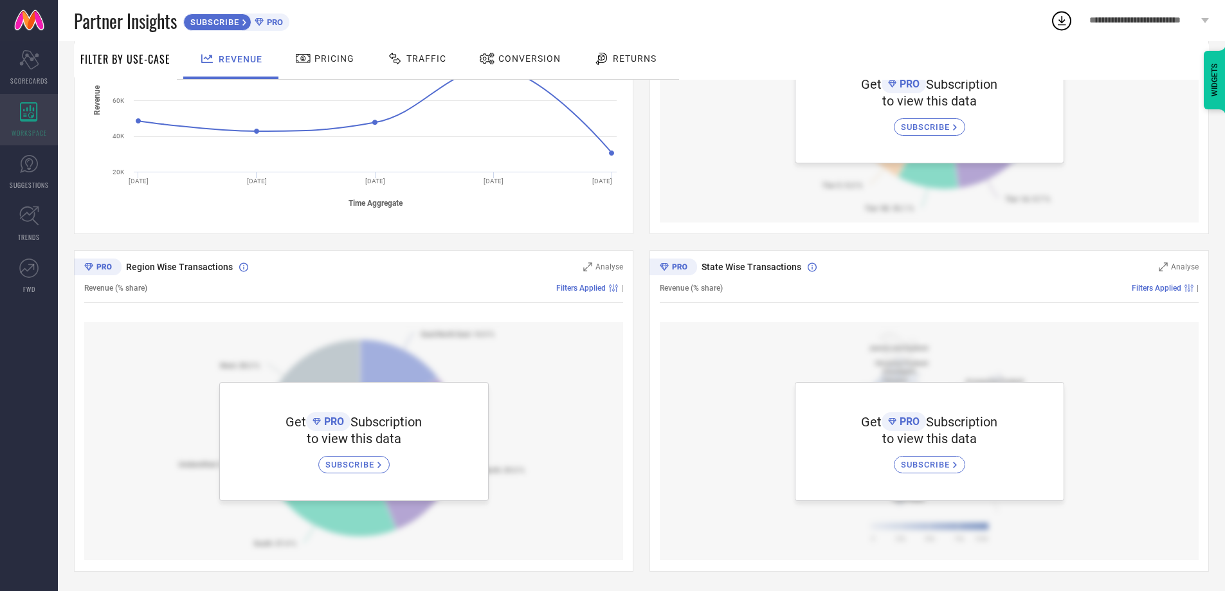
click at [24, 127] on div "WORKSPACE" at bounding box center [29, 119] width 58 height 51
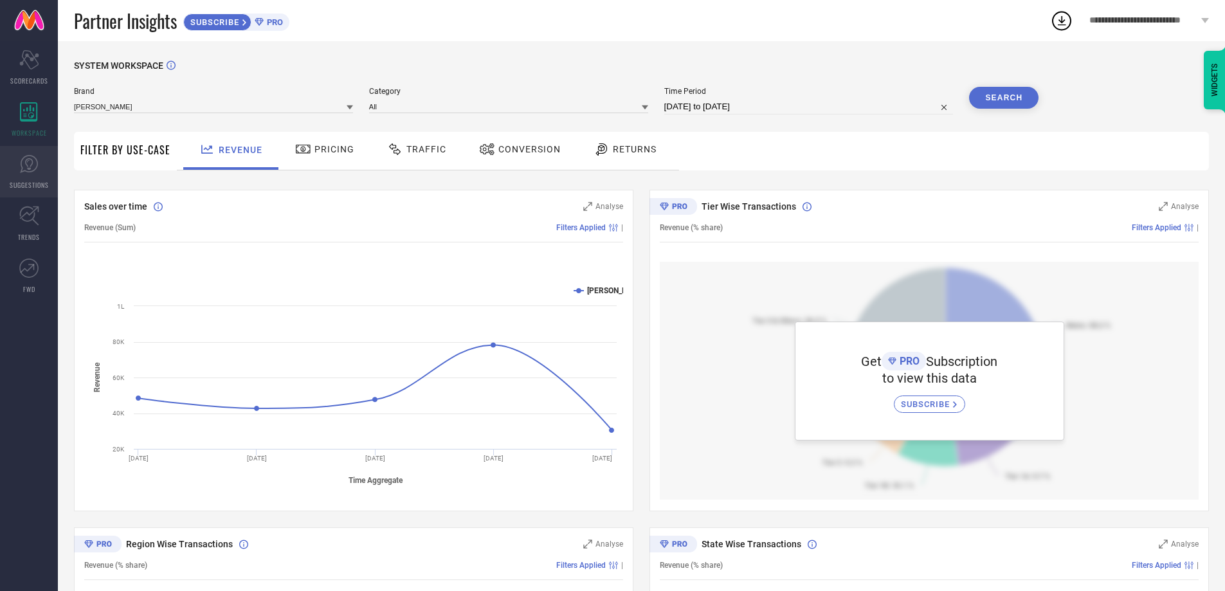
click at [28, 172] on icon at bounding box center [28, 163] width 19 height 19
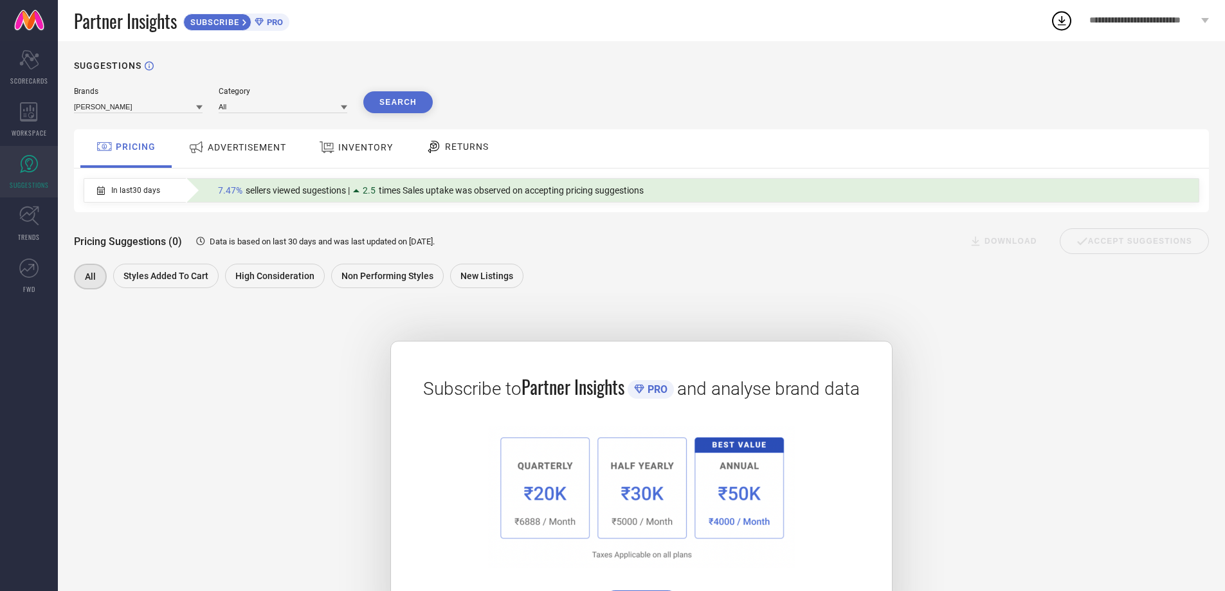
click at [453, 151] on span "RETURNS" at bounding box center [467, 146] width 44 height 10
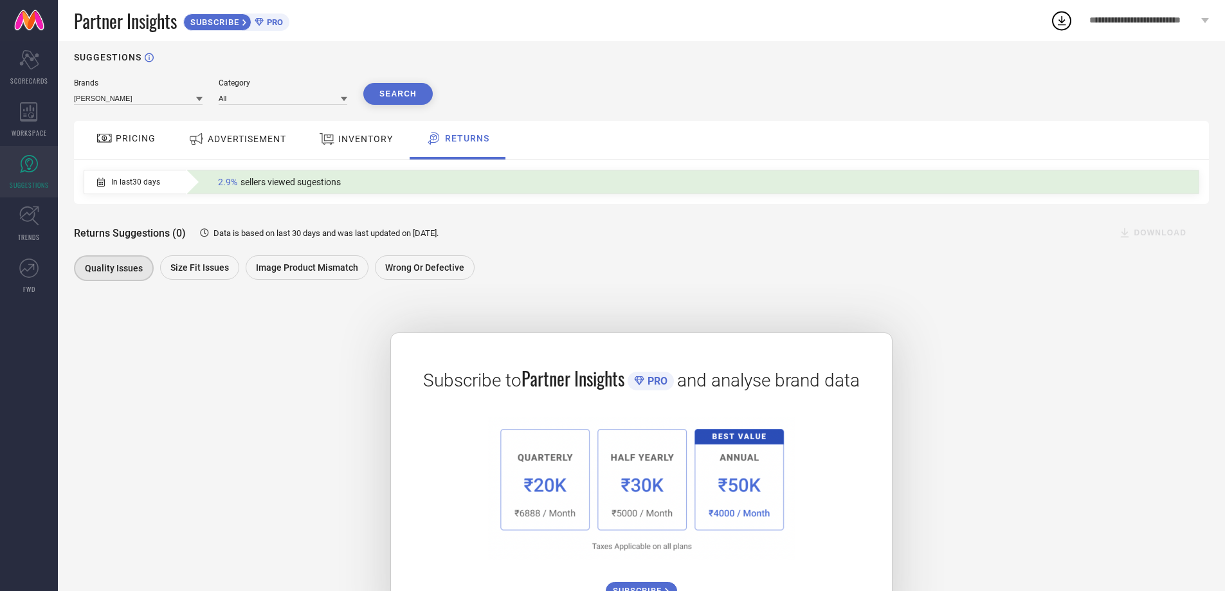
scroll to position [8, 0]
click at [132, 186] on span "In last 30 days" at bounding box center [135, 182] width 49 height 9
drag, startPoint x: 122, startPoint y: 189, endPoint x: 105, endPoint y: 179, distance: 18.7
click at [115, 187] on div "In last 30 days" at bounding box center [128, 183] width 89 height 22
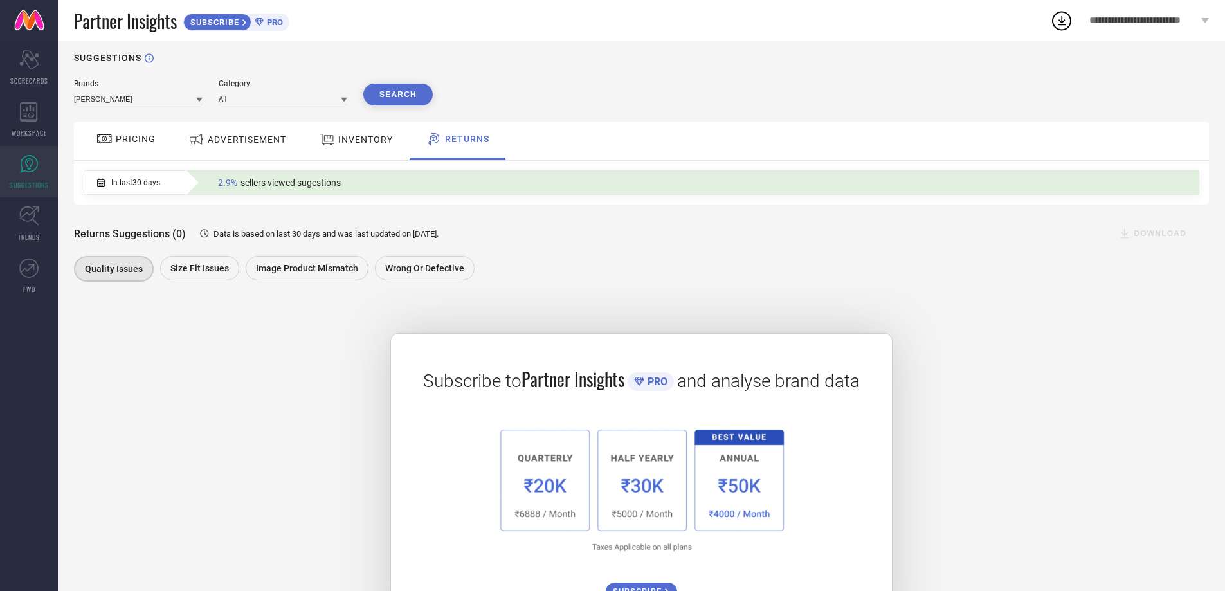
click at [105, 179] on div "In last 30 days" at bounding box center [128, 182] width 63 height 9
click at [370, 105] on button "Search" at bounding box center [397, 95] width 69 height 22
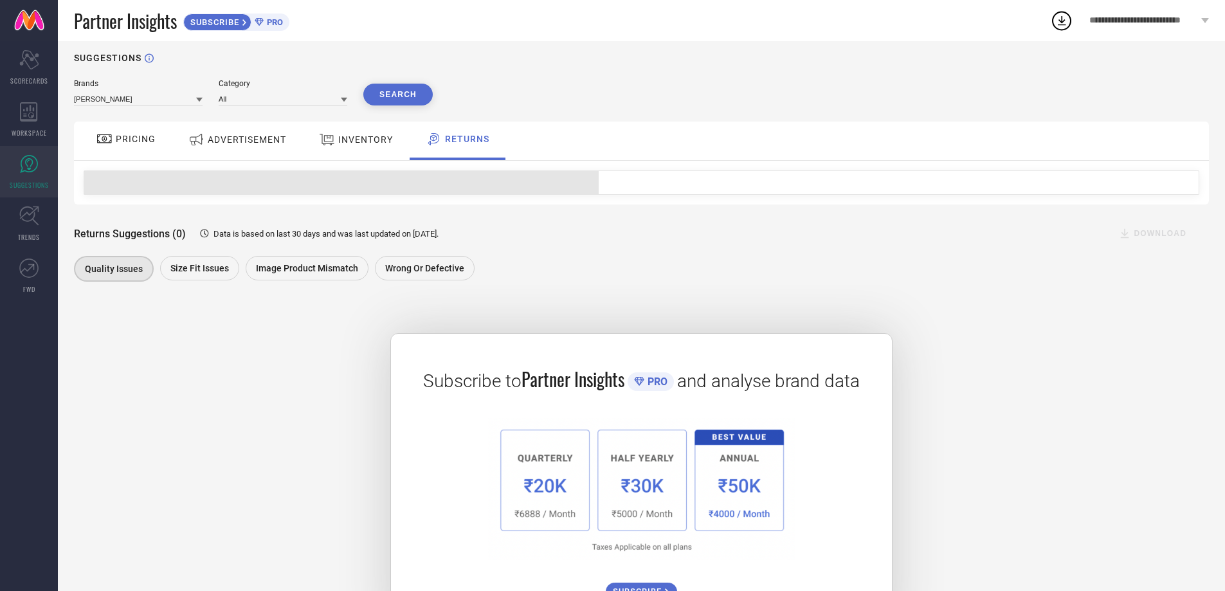
click at [412, 98] on button "Search" at bounding box center [397, 95] width 69 height 22
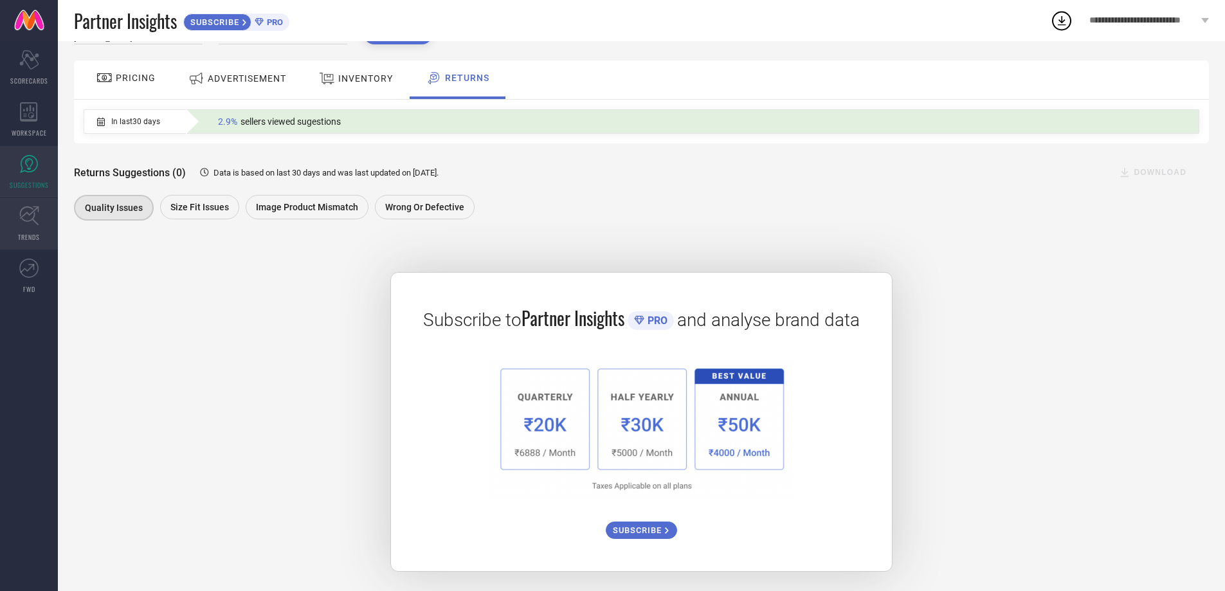
click at [42, 230] on link "TRENDS" at bounding box center [29, 223] width 58 height 51
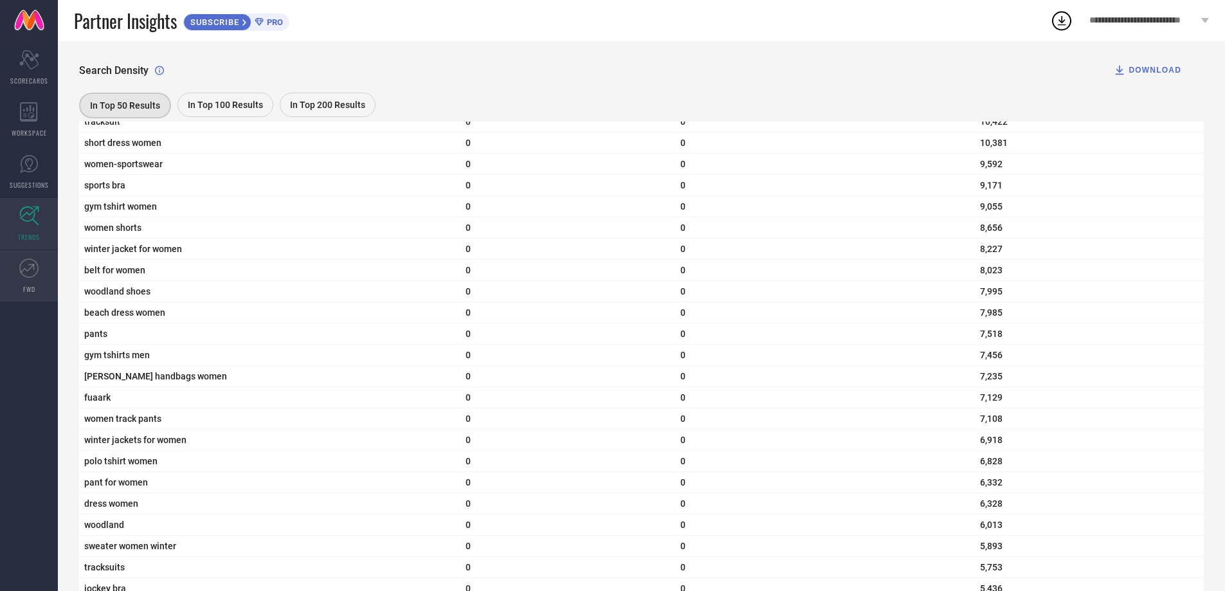
scroll to position [1736, 0]
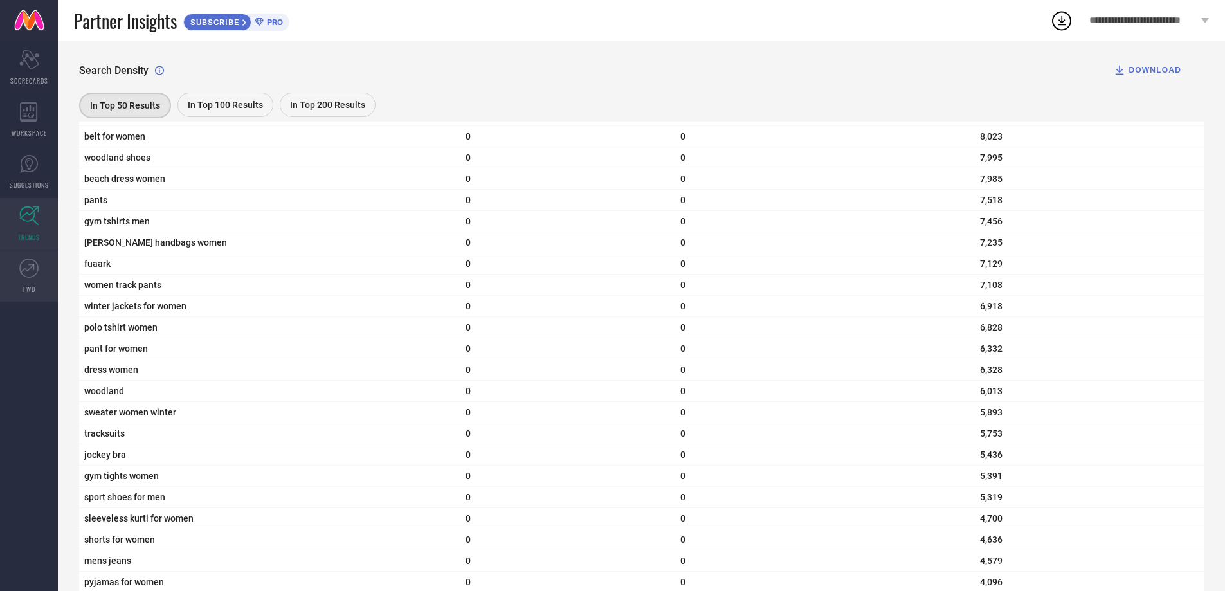
click at [22, 275] on icon at bounding box center [28, 267] width 19 height 19
